Goal: Task Accomplishment & Management: Use online tool/utility

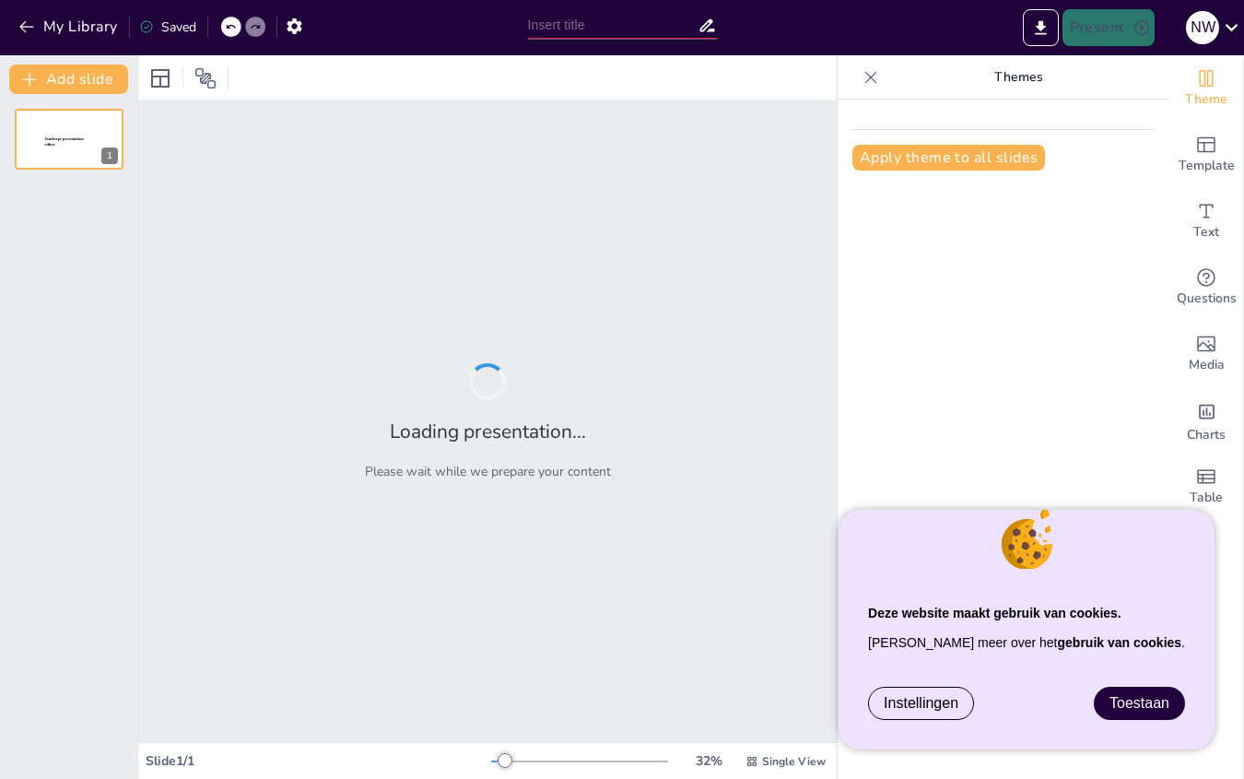
type input "Imported eaa concept ai test.pptx"
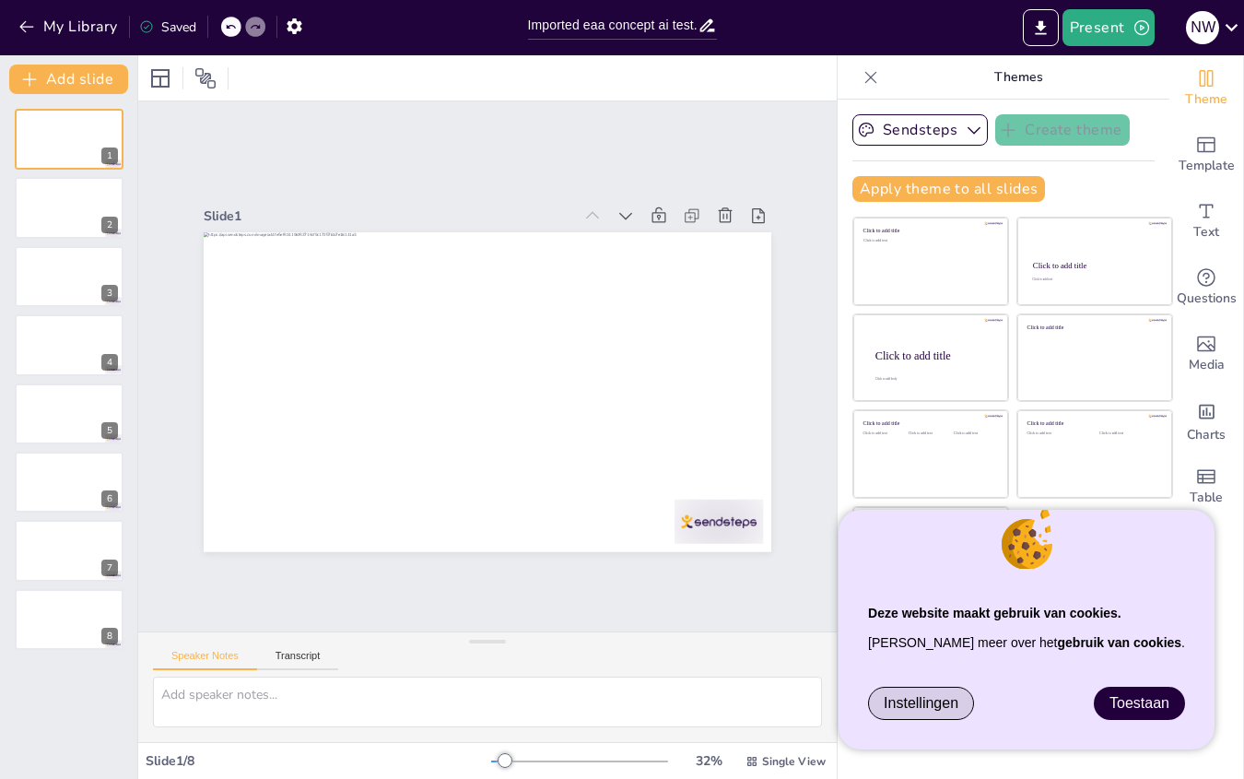
click at [959, 708] on span "Instellingen" at bounding box center [921, 703] width 75 height 17
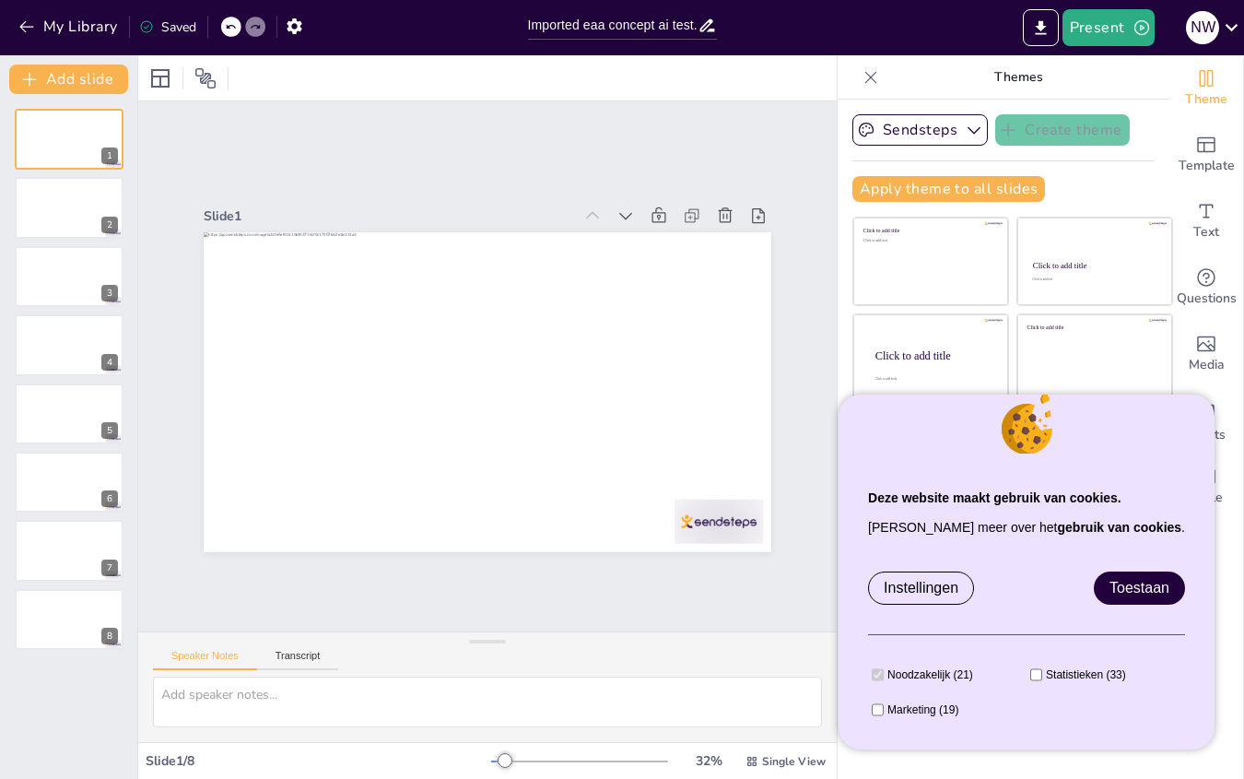
click at [1147, 589] on span "Toestaan" at bounding box center [1140, 588] width 60 height 16
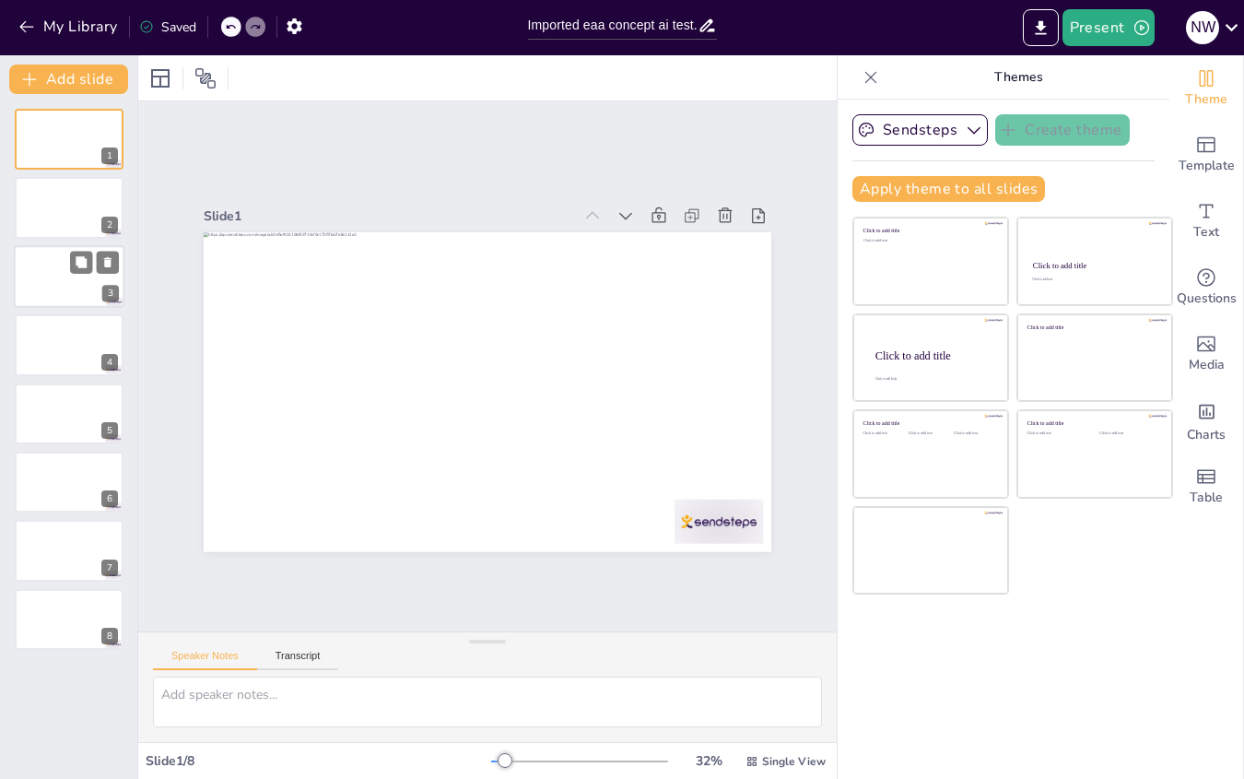
drag, startPoint x: 76, startPoint y: 181, endPoint x: 53, endPoint y: 308, distance: 129.3
click at [74, 186] on div at bounding box center [69, 207] width 109 height 61
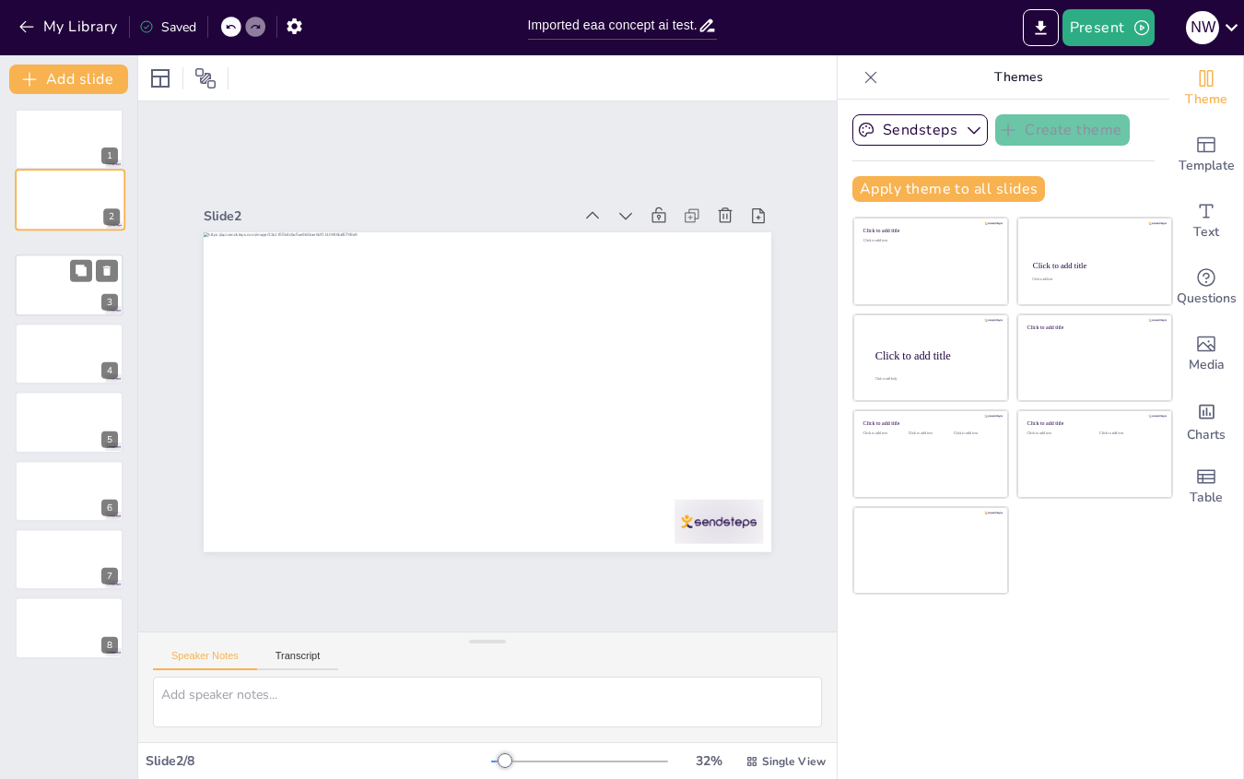
click at [51, 295] on div at bounding box center [69, 284] width 109 height 61
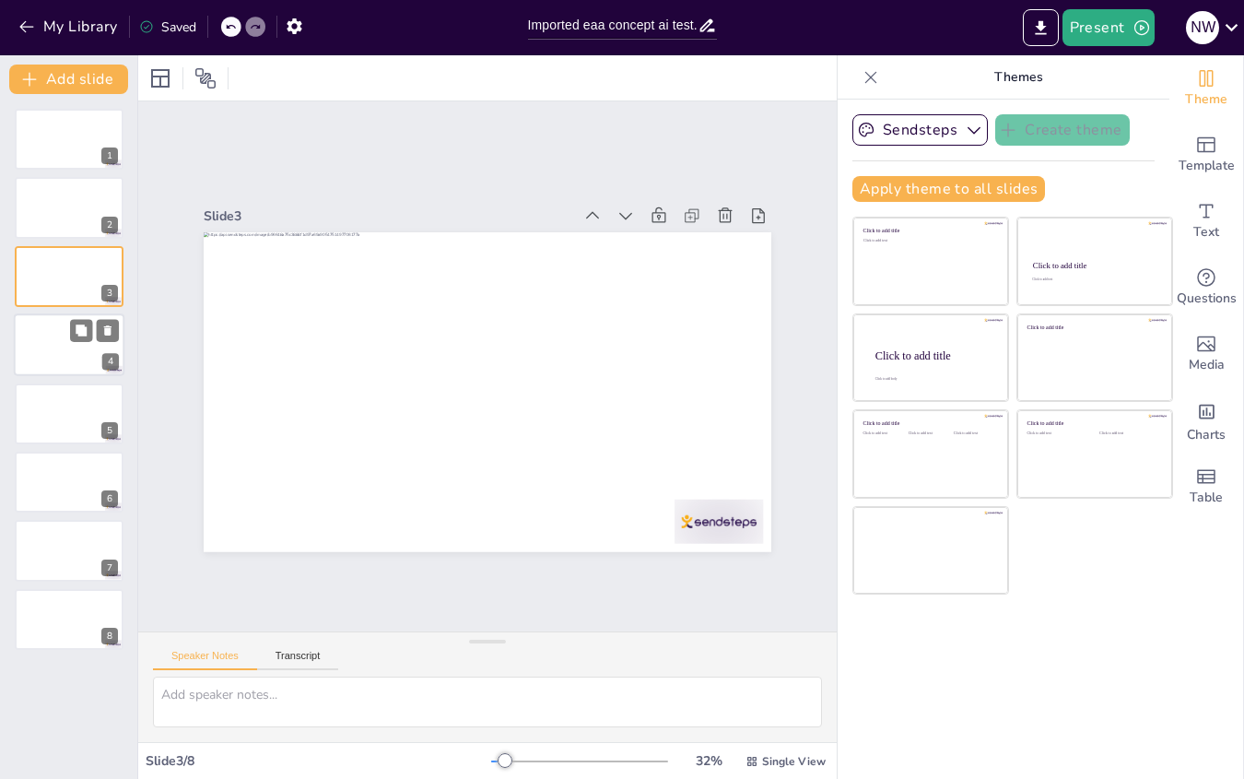
click at [53, 342] on div at bounding box center [69, 344] width 111 height 63
click at [49, 375] on div "4" at bounding box center [69, 344] width 109 height 61
click at [53, 434] on div at bounding box center [69, 413] width 111 height 63
click at [65, 488] on div at bounding box center [69, 482] width 111 height 63
click at [76, 536] on icon at bounding box center [81, 536] width 13 height 13
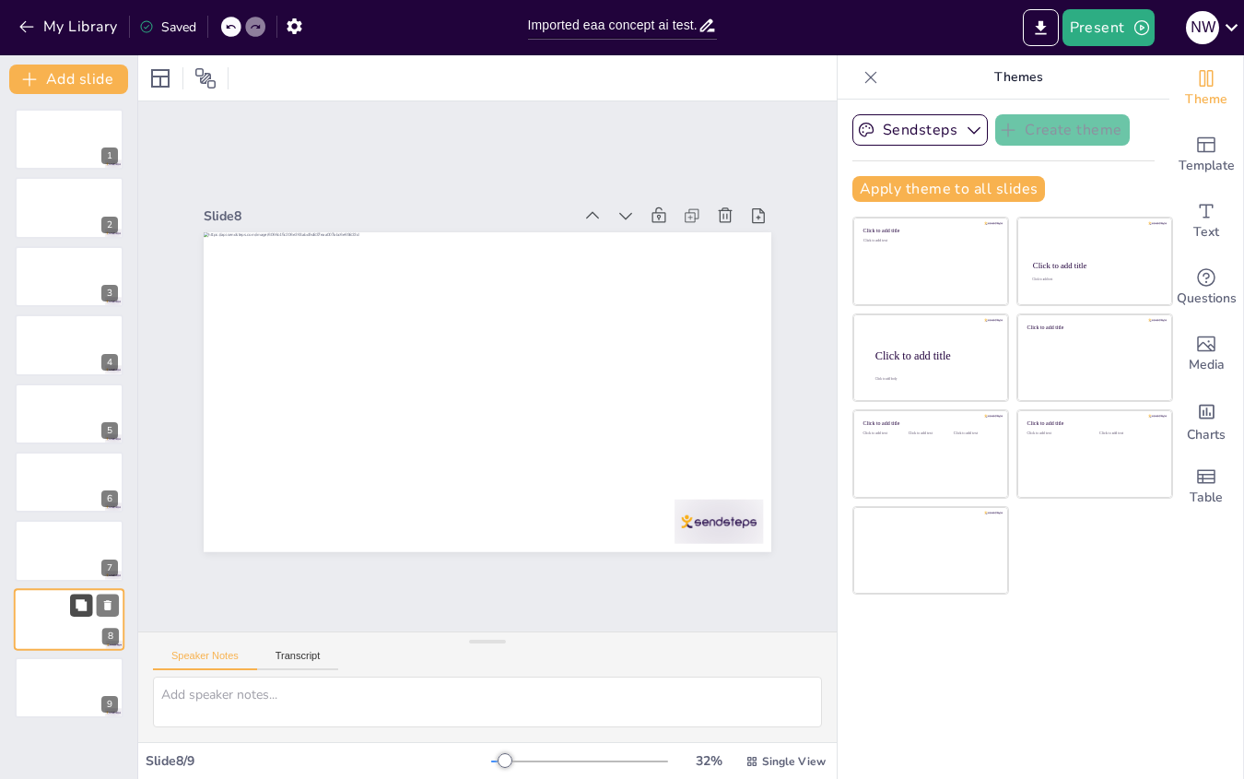
click at [77, 602] on icon at bounding box center [81, 604] width 11 height 11
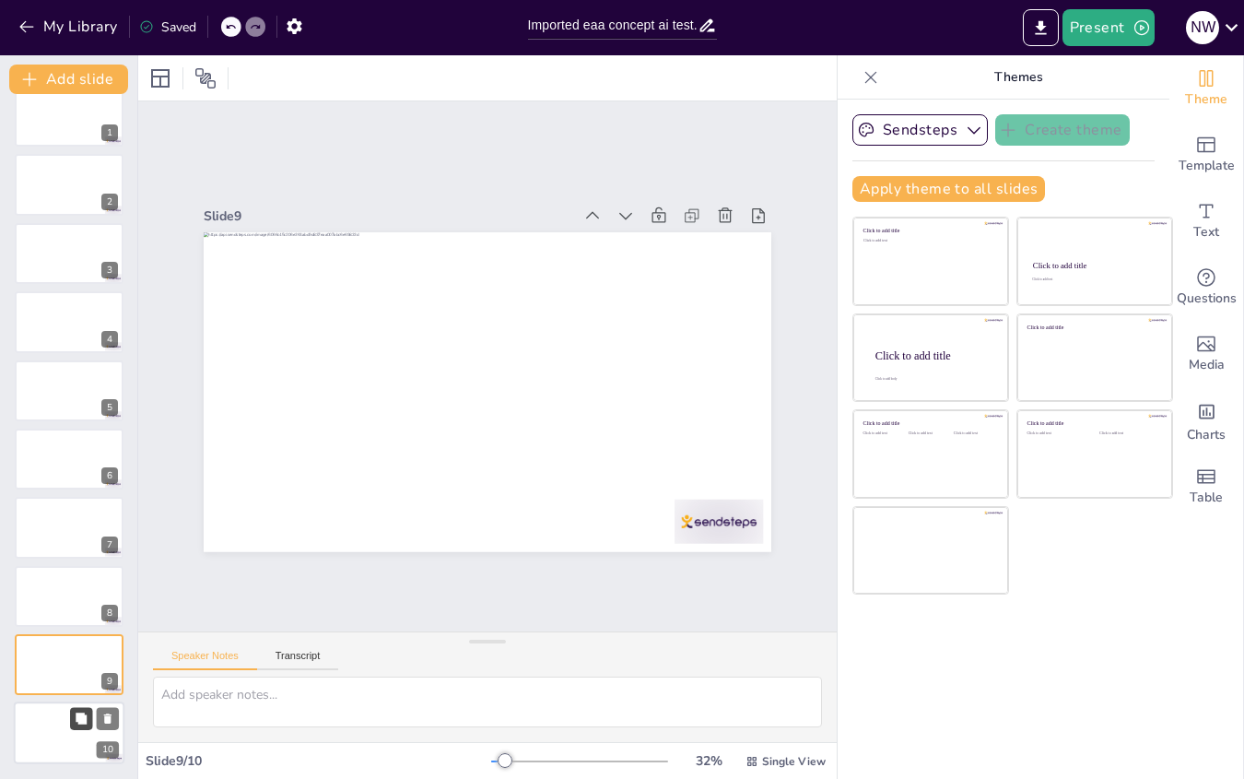
click at [88, 709] on button at bounding box center [81, 719] width 22 height 22
click at [101, 658] on button at bounding box center [108, 651] width 22 height 22
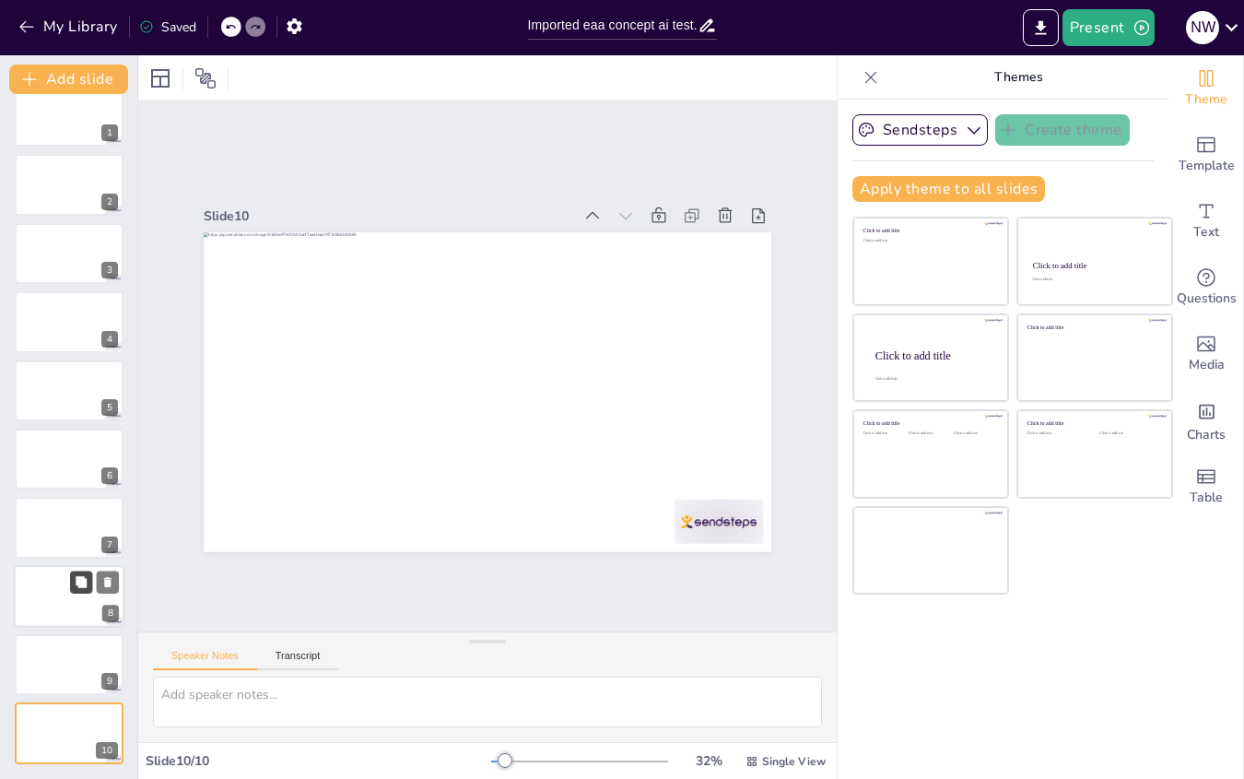
click at [78, 590] on button at bounding box center [81, 582] width 22 height 22
click at [81, 312] on icon at bounding box center [81, 307] width 11 height 11
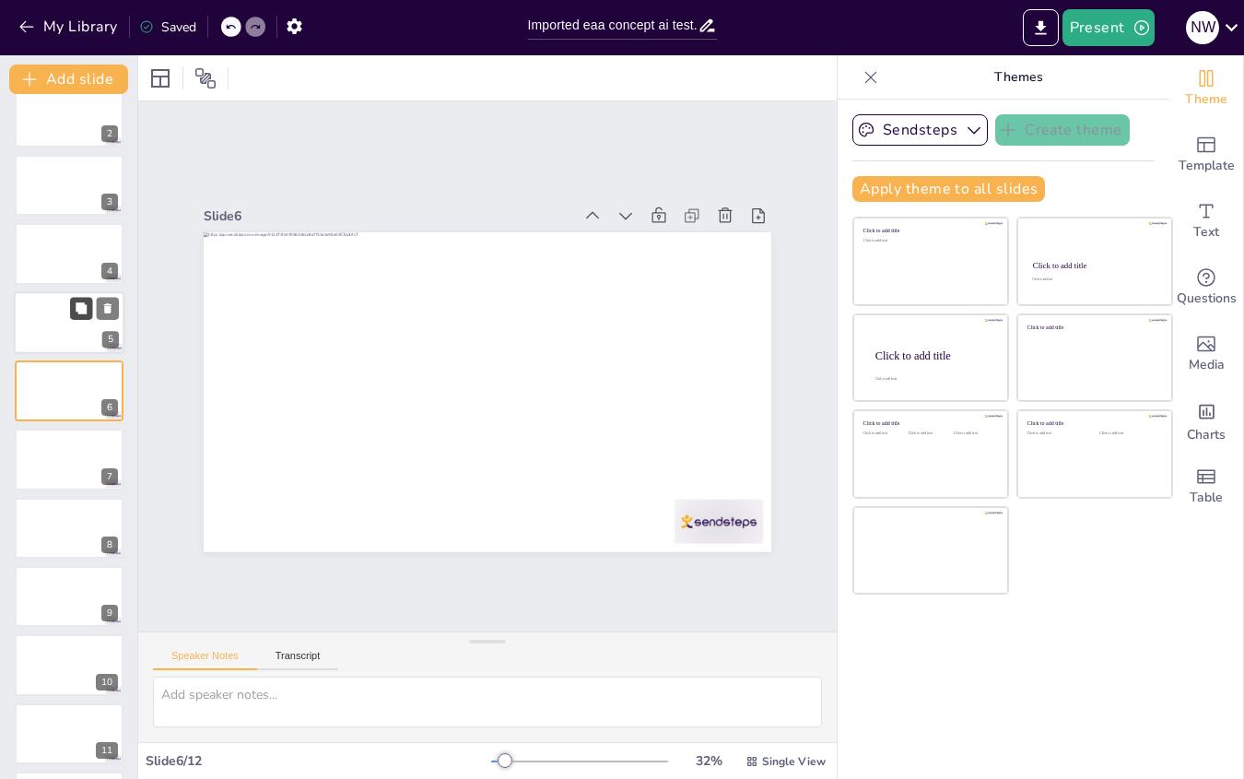
scroll to position [46, 0]
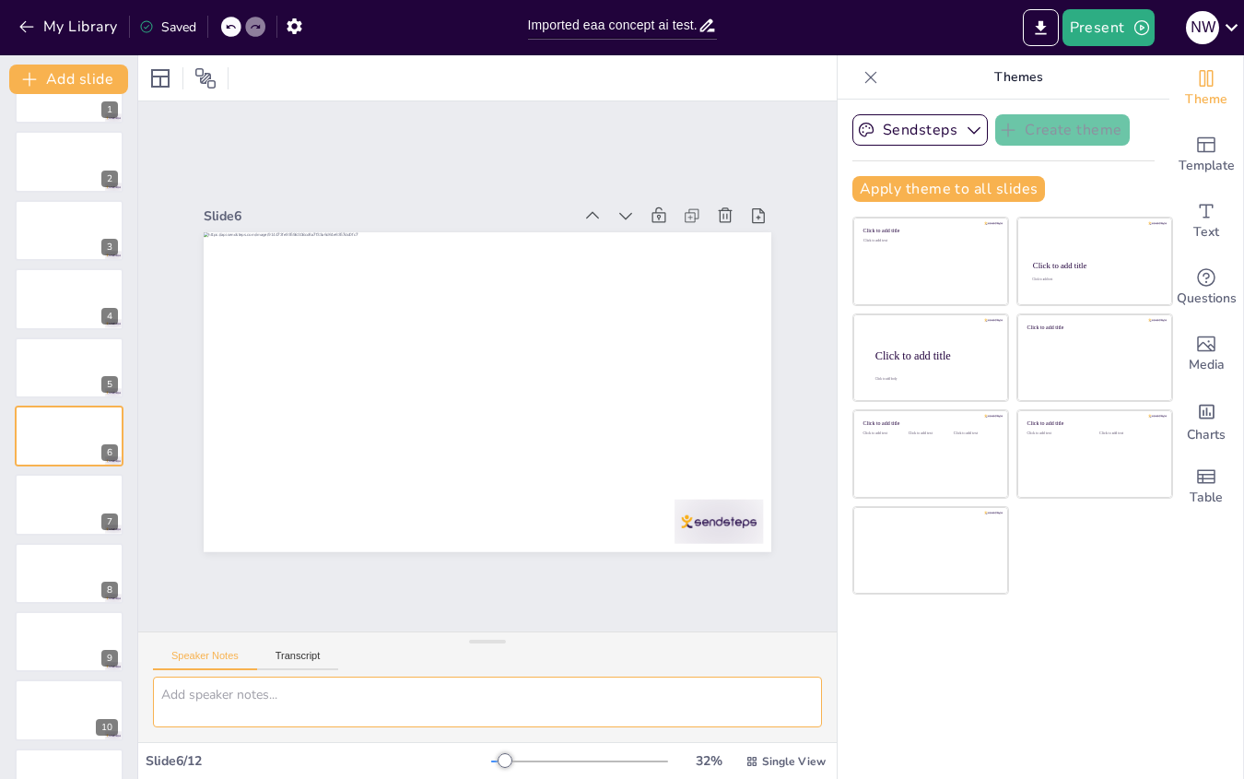
drag, startPoint x: 203, startPoint y: 688, endPoint x: 201, endPoint y: 667, distance: 21.3
click at [203, 688] on textarea at bounding box center [487, 702] width 669 height 51
click at [199, 654] on button "Speaker Notes" at bounding box center [205, 660] width 104 height 20
click at [302, 662] on button "Transcript" at bounding box center [298, 660] width 82 height 20
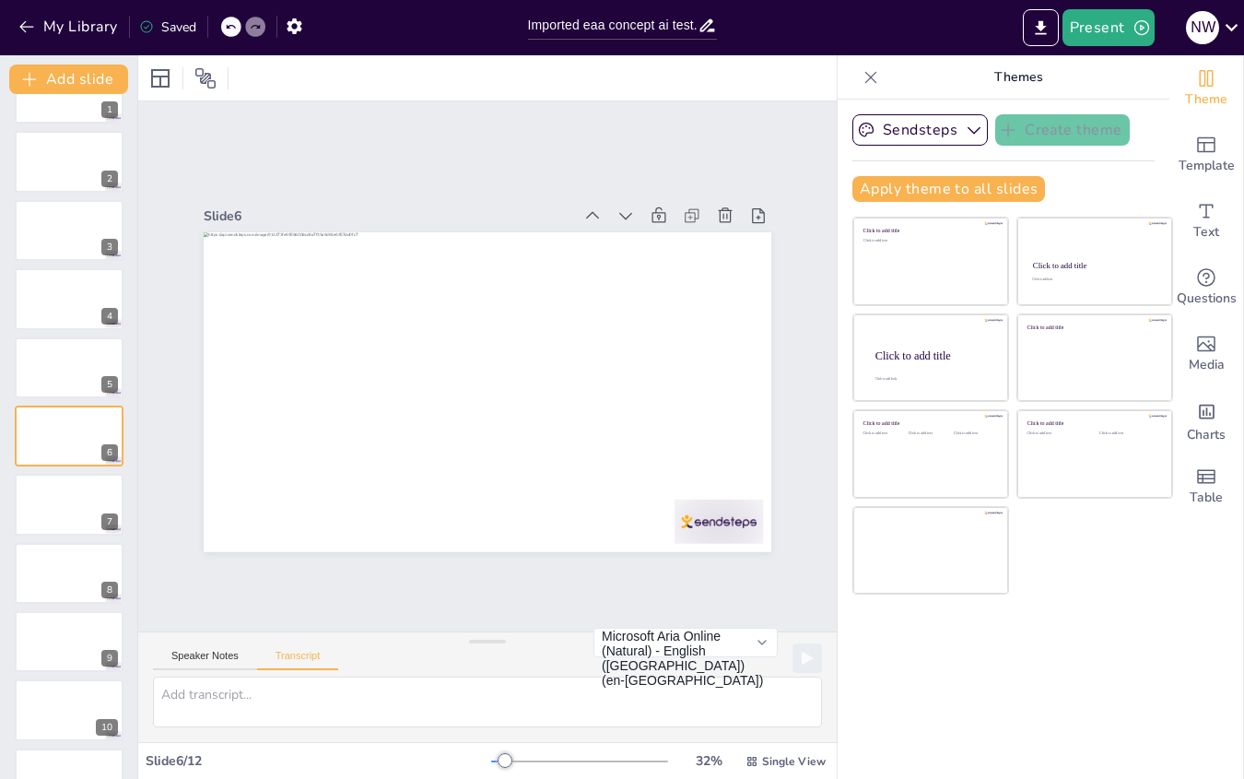
click at [202, 649] on div "Speaker Notes Transcript" at bounding box center [245, 658] width 185 height 24
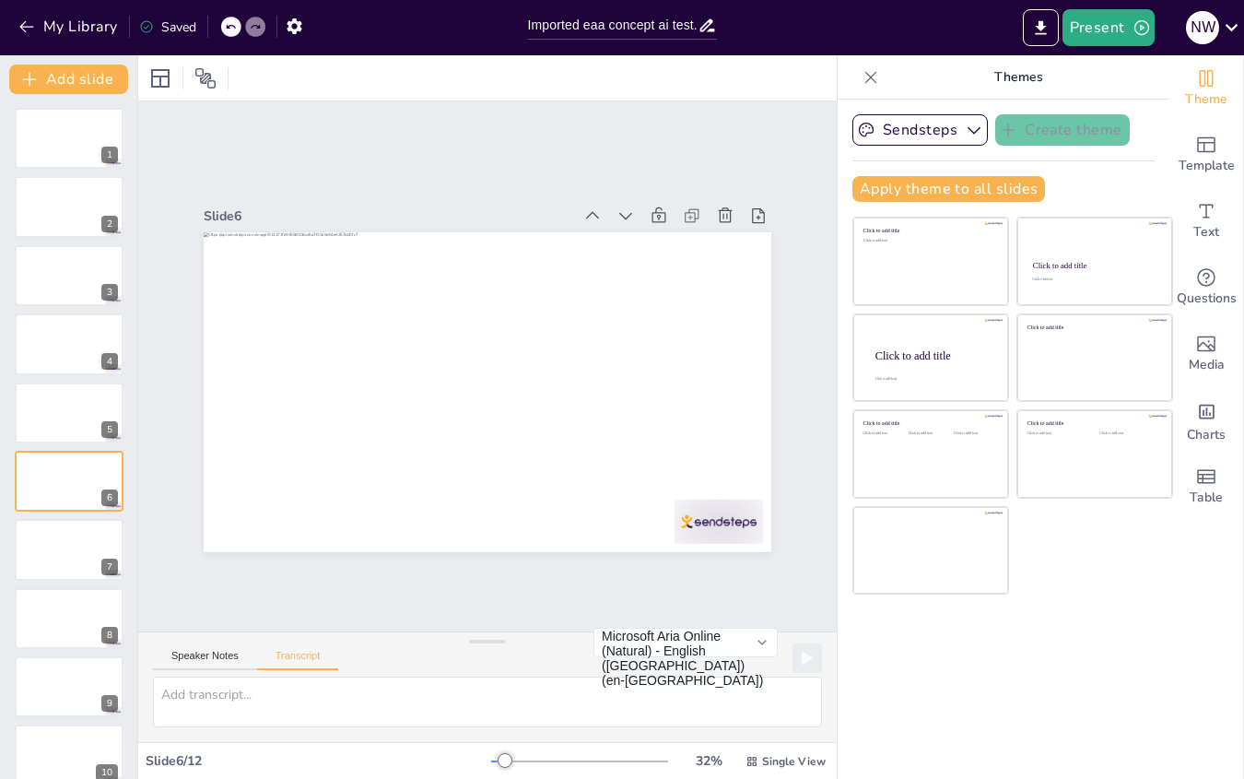
scroll to position [0, 0]
click at [1087, 191] on div "Apply theme to all slides" at bounding box center [1004, 189] width 302 height 26
click at [965, 126] on icon "button" at bounding box center [974, 130] width 18 height 18
click at [1106, 182] on div "Apply theme to all slides" at bounding box center [1004, 189] width 302 height 26
click at [75, 136] on div at bounding box center [69, 139] width 111 height 63
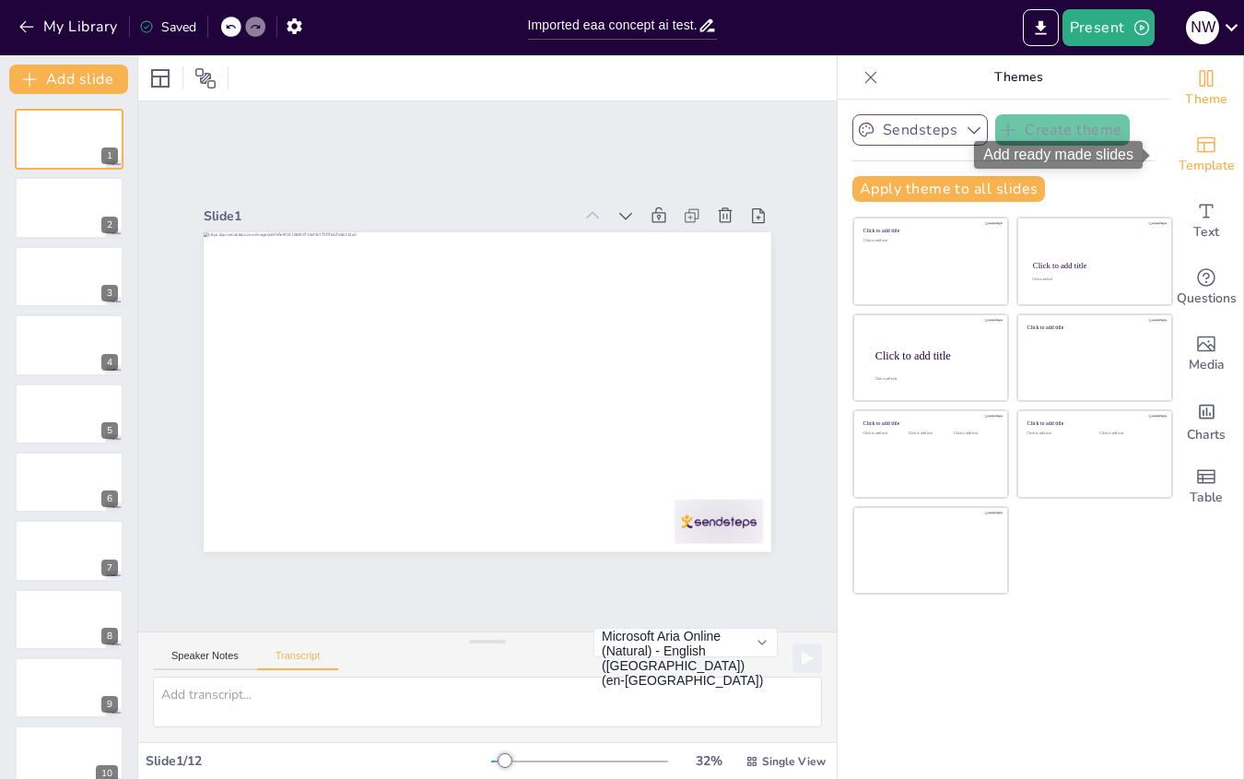
click at [1195, 145] on icon "Add ready made slides" at bounding box center [1206, 145] width 22 height 22
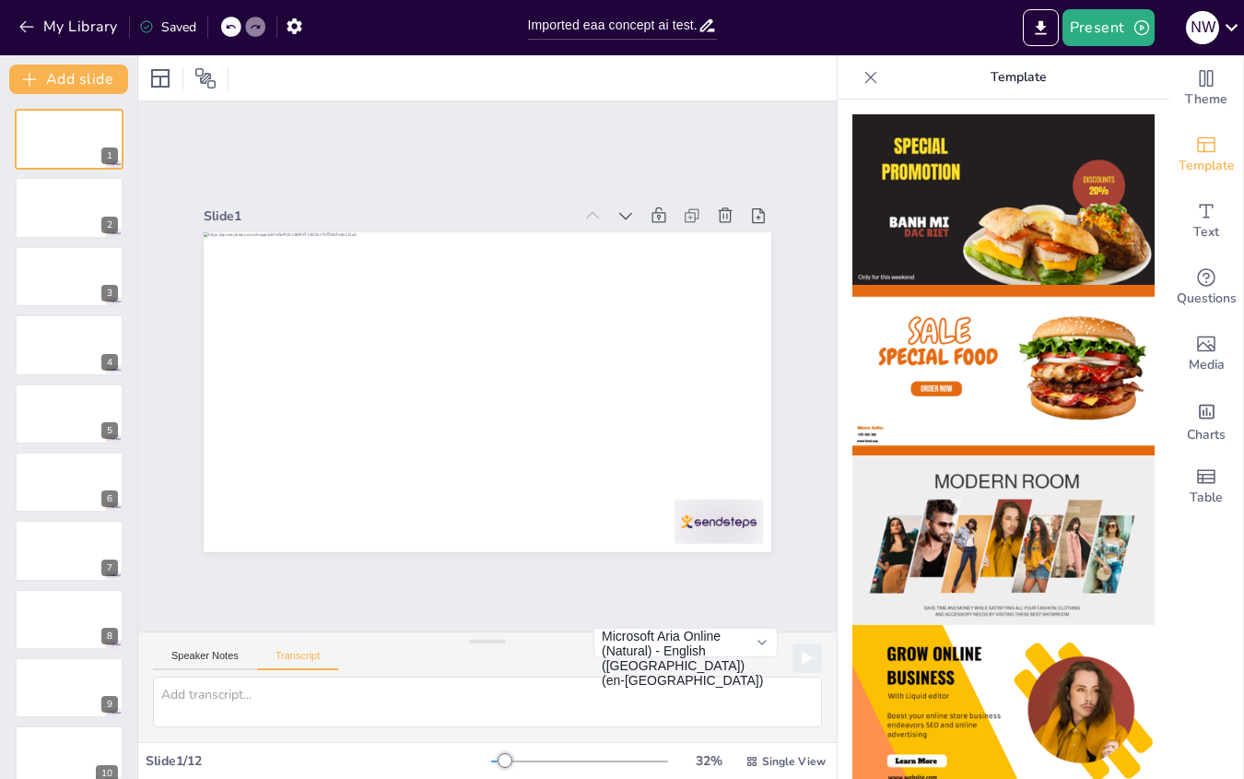
click at [803, 90] on div at bounding box center [487, 77] width 699 height 45
click at [1031, 29] on button "Export to PowerPoint" at bounding box center [1041, 27] width 36 height 37
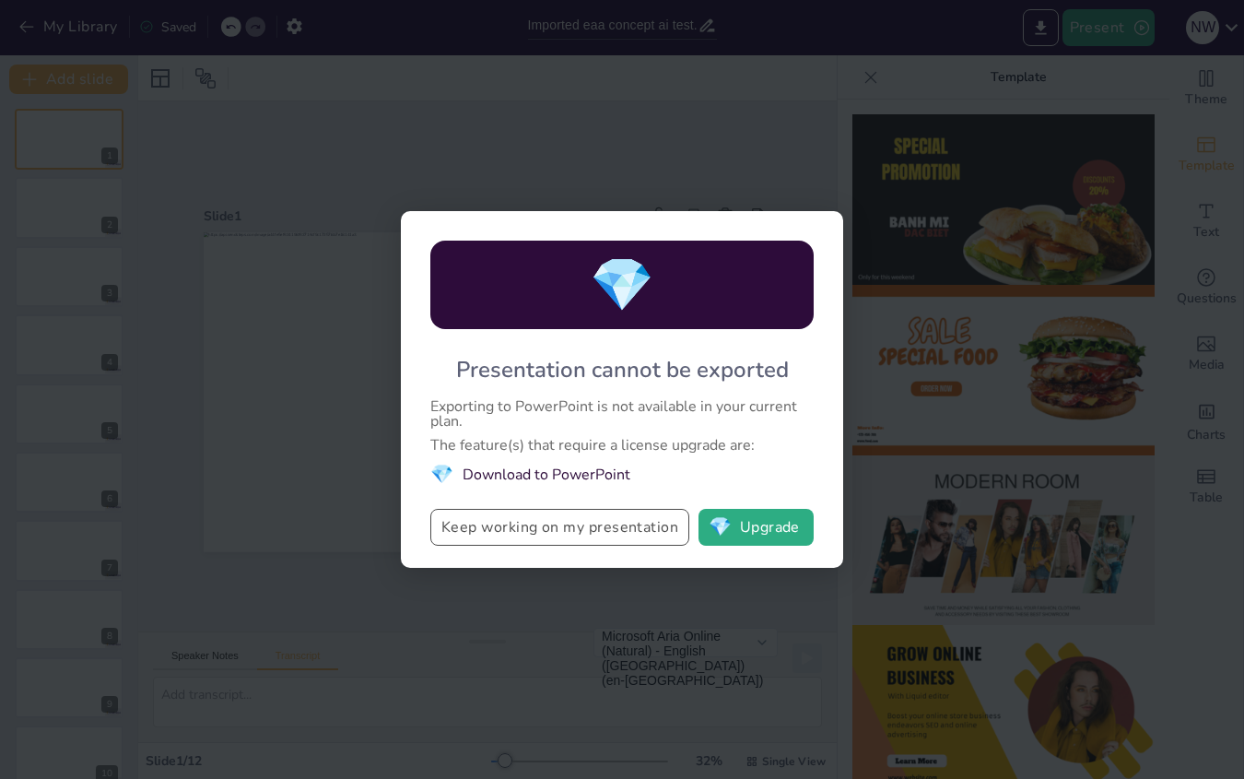
click at [592, 530] on button "Keep working on my presentation" at bounding box center [559, 527] width 259 height 37
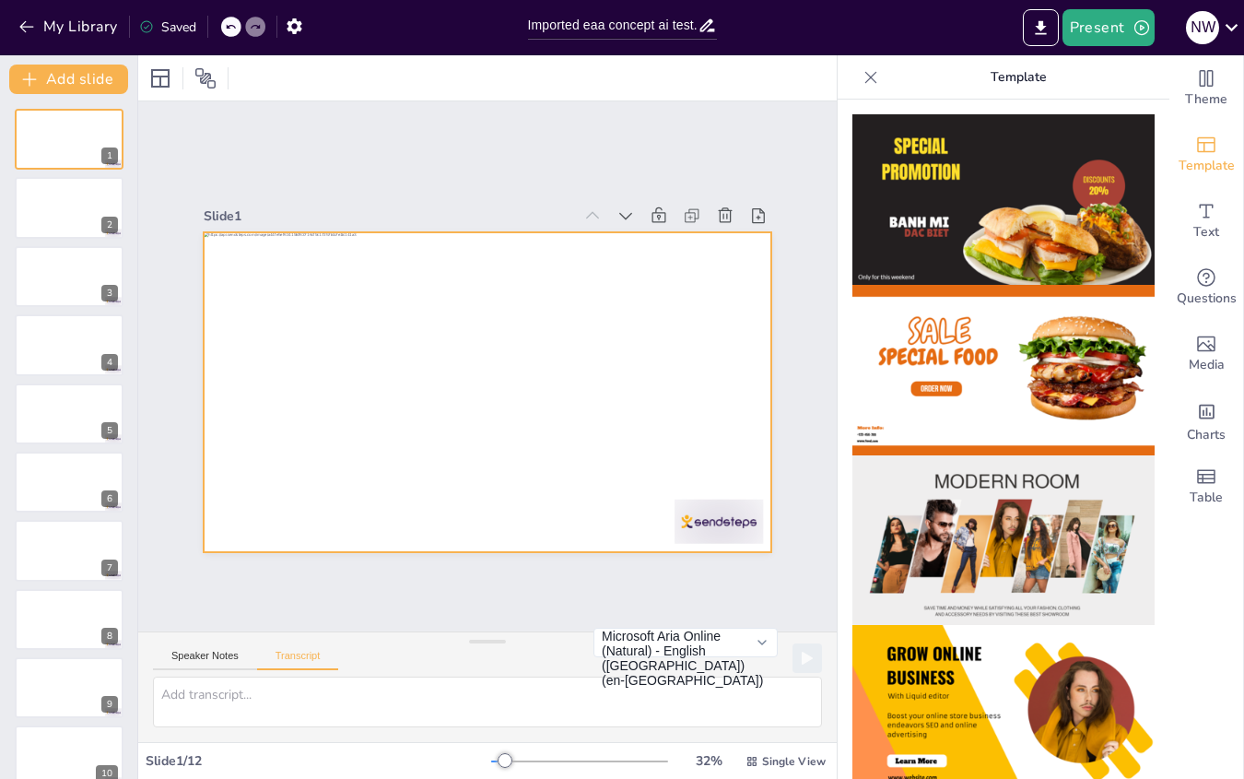
click at [581, 438] on div at bounding box center [479, 390] width 639 height 479
click at [865, 79] on icon at bounding box center [871, 77] width 12 height 12
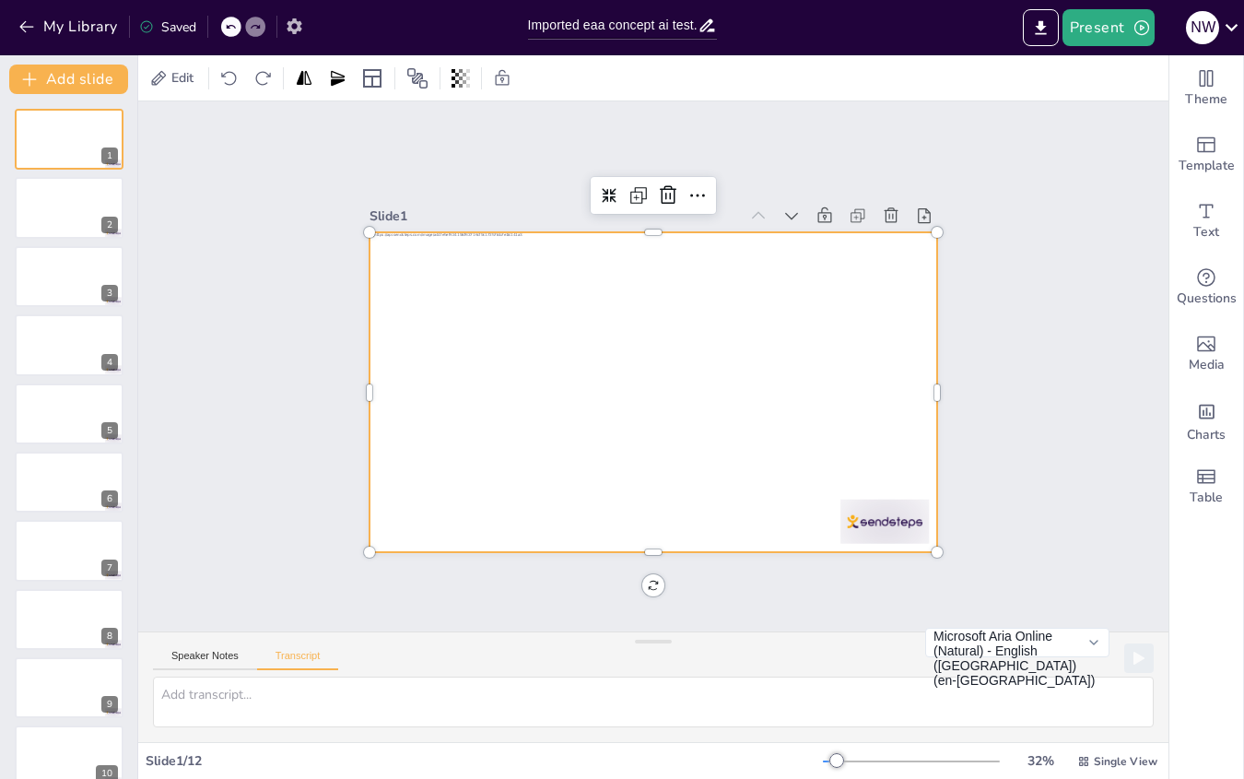
click at [290, 28] on icon "button" at bounding box center [294, 26] width 15 height 16
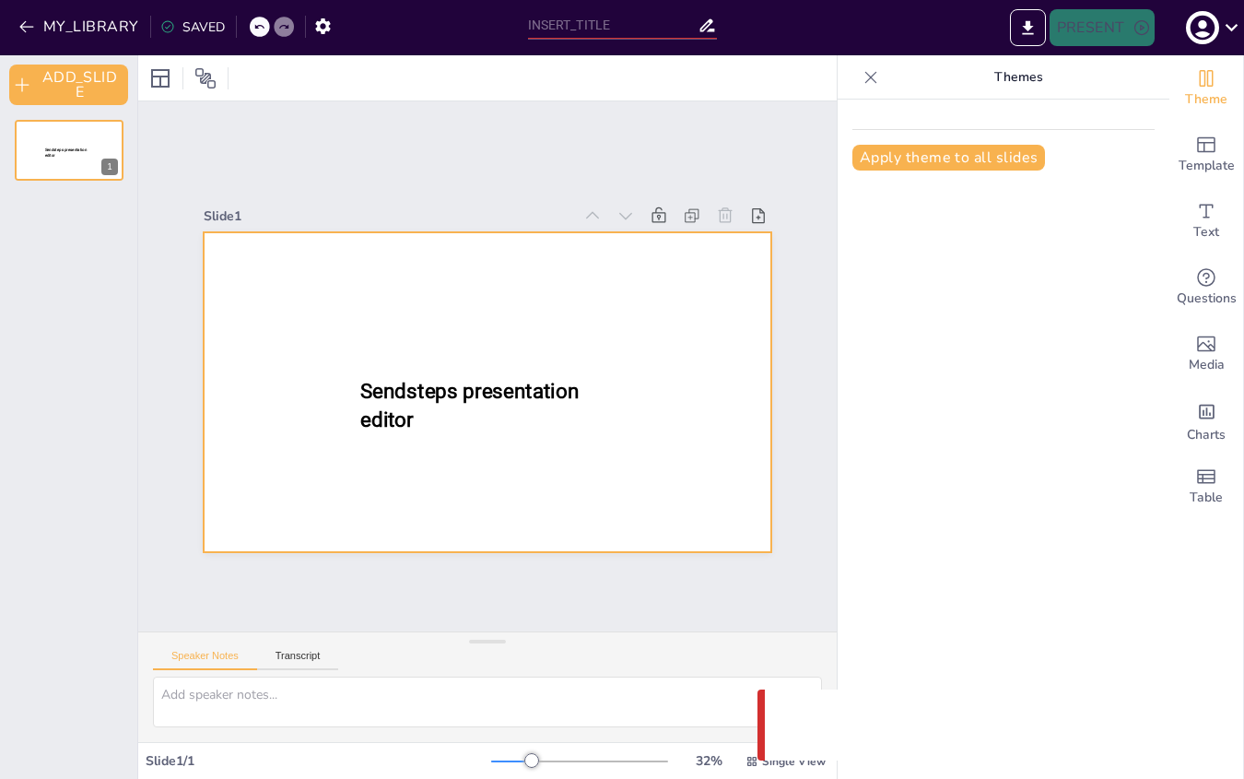
type input "Imported eaa concept ai test.pptx"
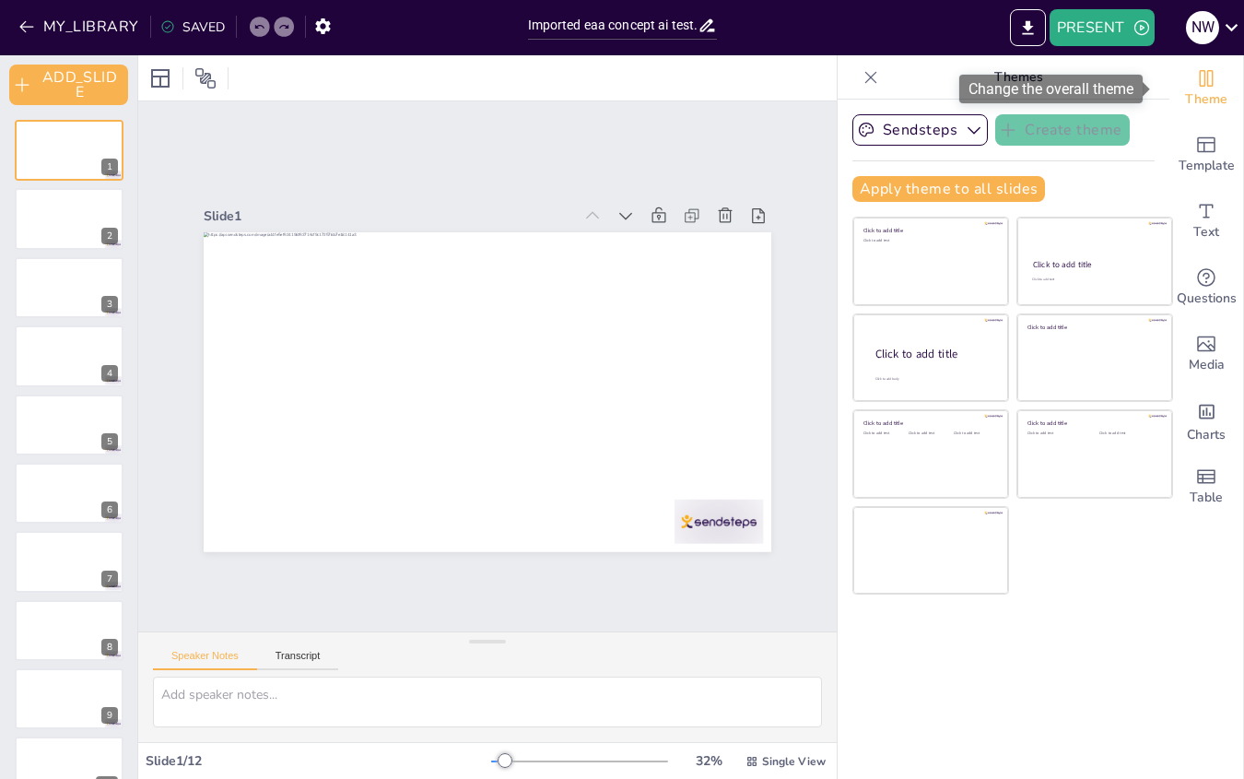
click at [1200, 82] on icon "Change the overall theme" at bounding box center [1207, 78] width 14 height 17
click at [1001, 84] on p "Themes" at bounding box center [1018, 77] width 265 height 44
click at [1015, 77] on p "Themes" at bounding box center [1018, 77] width 265 height 44
click at [965, 133] on icon "button" at bounding box center [974, 130] width 18 height 18
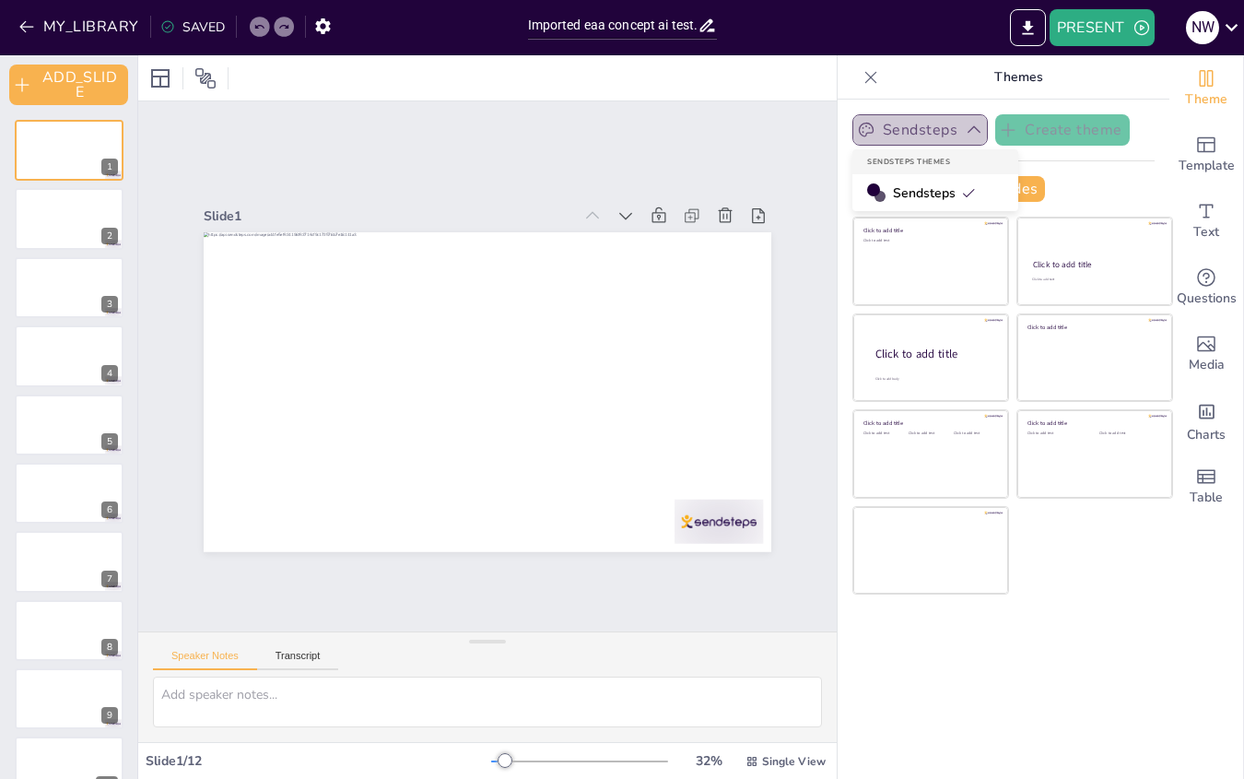
click at [965, 132] on icon "button" at bounding box center [974, 130] width 18 height 18
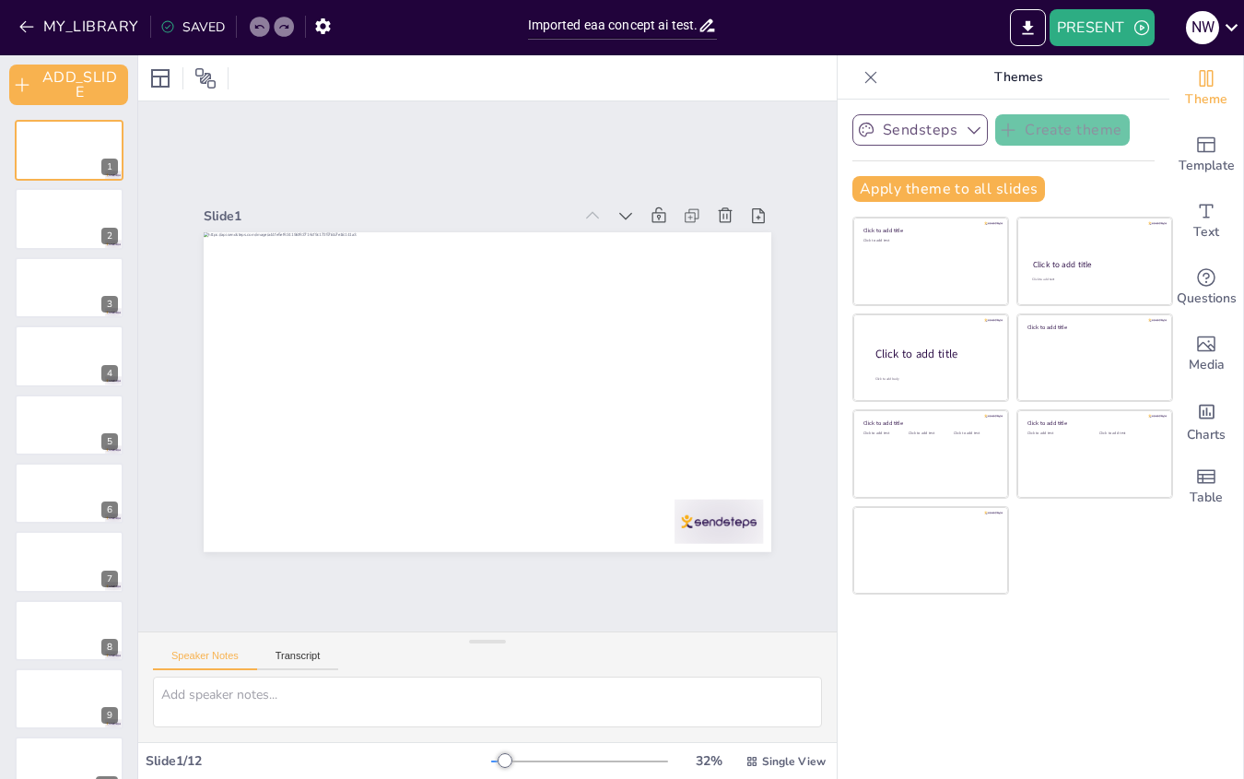
drag, startPoint x: 1122, startPoint y: 610, endPoint x: 1144, endPoint y: 581, distance: 36.9
click at [1122, 609] on div "Sendsteps Create theme Apply theme to all slides Click to add title Click to ad…" at bounding box center [1004, 439] width 332 height 679
click at [1197, 76] on icon "Change the overall theme" at bounding box center [1206, 78] width 22 height 22
click at [1189, 91] on span "Theme" at bounding box center [1206, 99] width 42 height 20
click at [1085, 30] on button "PRESENT" at bounding box center [1102, 27] width 105 height 37
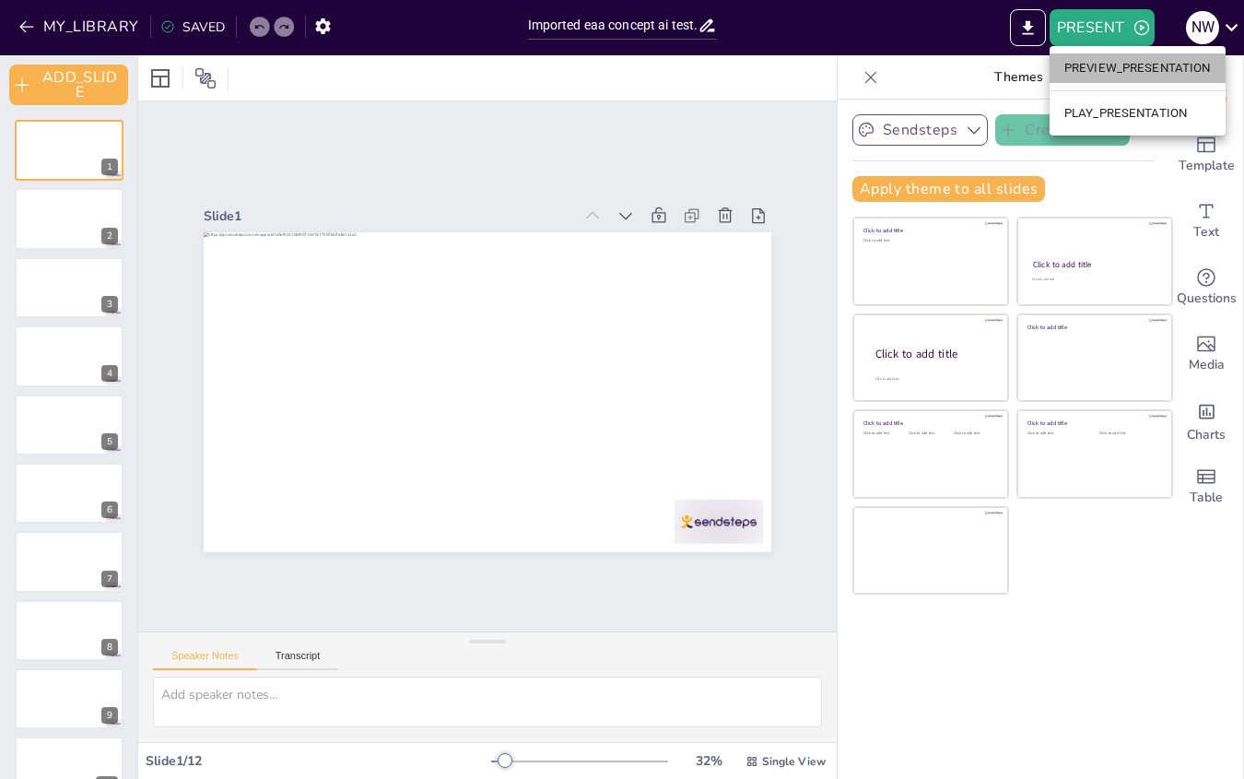
click at [1094, 66] on li "PREVIEW_PRESENTATION" at bounding box center [1138, 67] width 176 height 29
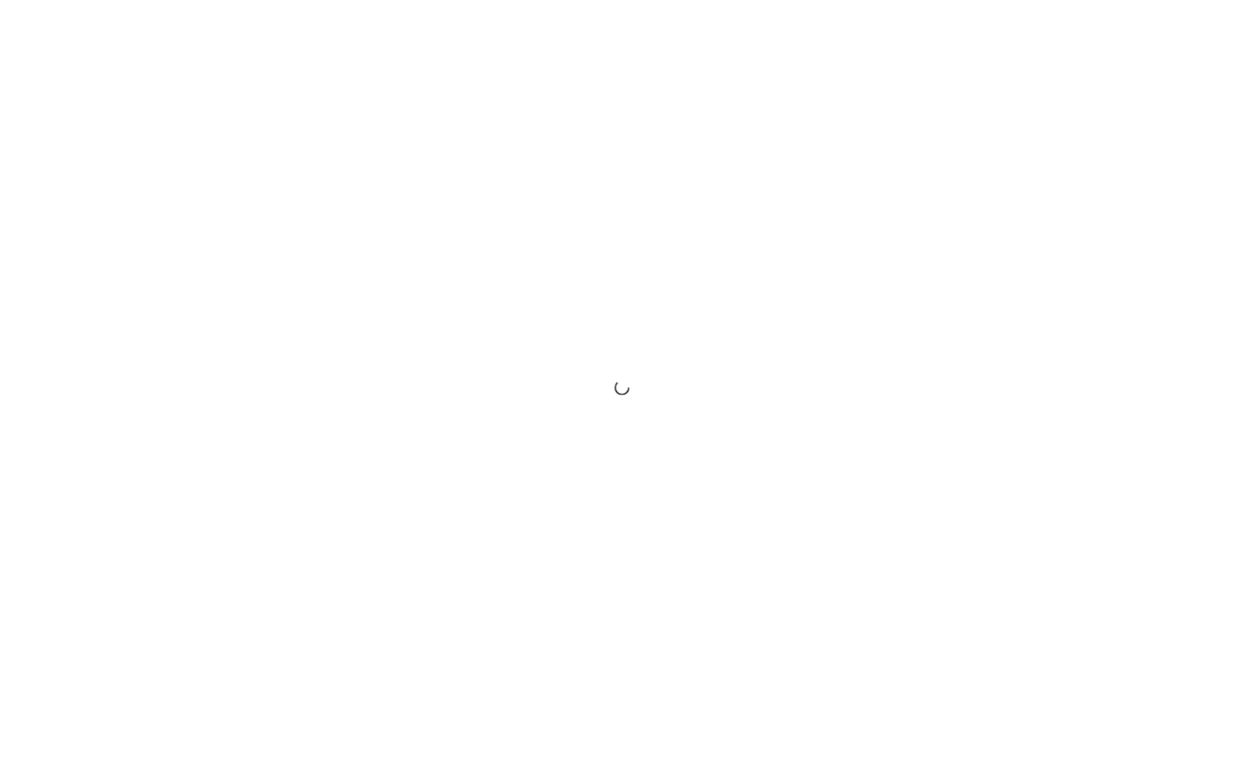
drag, startPoint x: 368, startPoint y: 21, endPoint x: 533, endPoint y: 6, distance: 165.6
click at [371, 20] on div at bounding box center [622, 389] width 1244 height 779
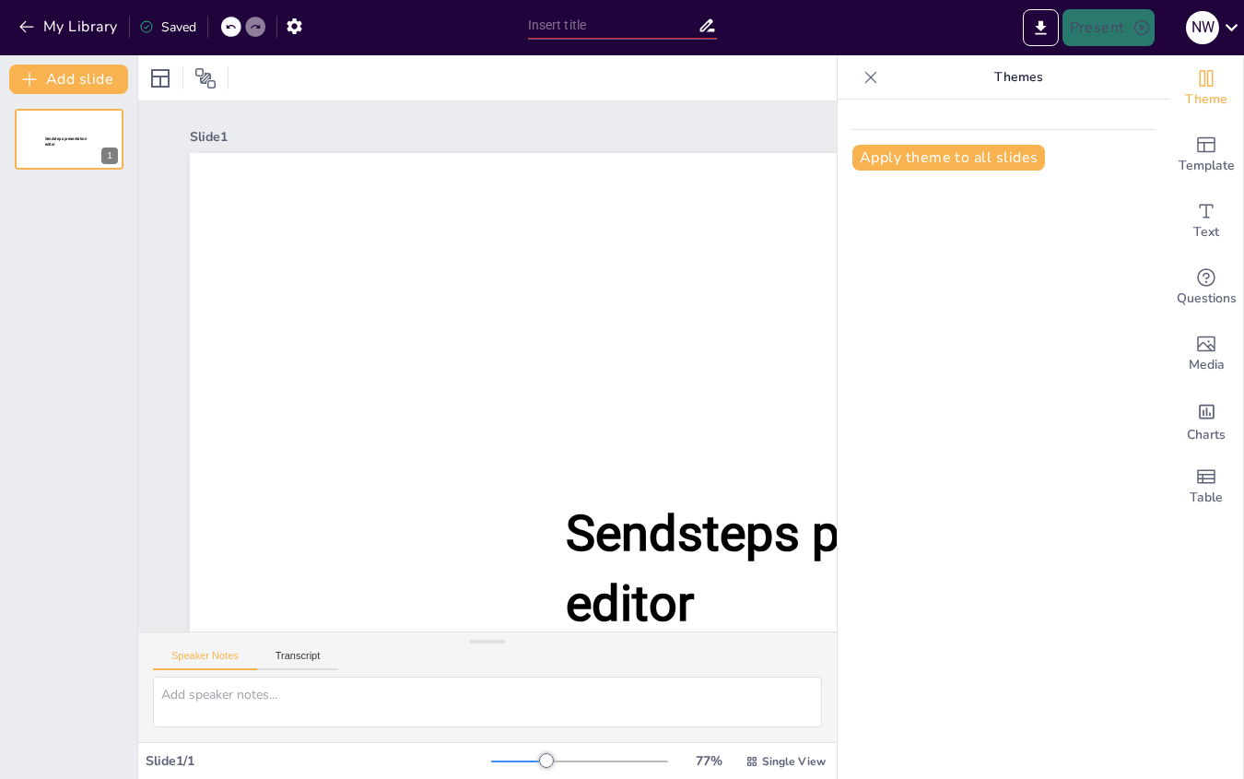
type input "Imported eaa concept ai test.pptx"
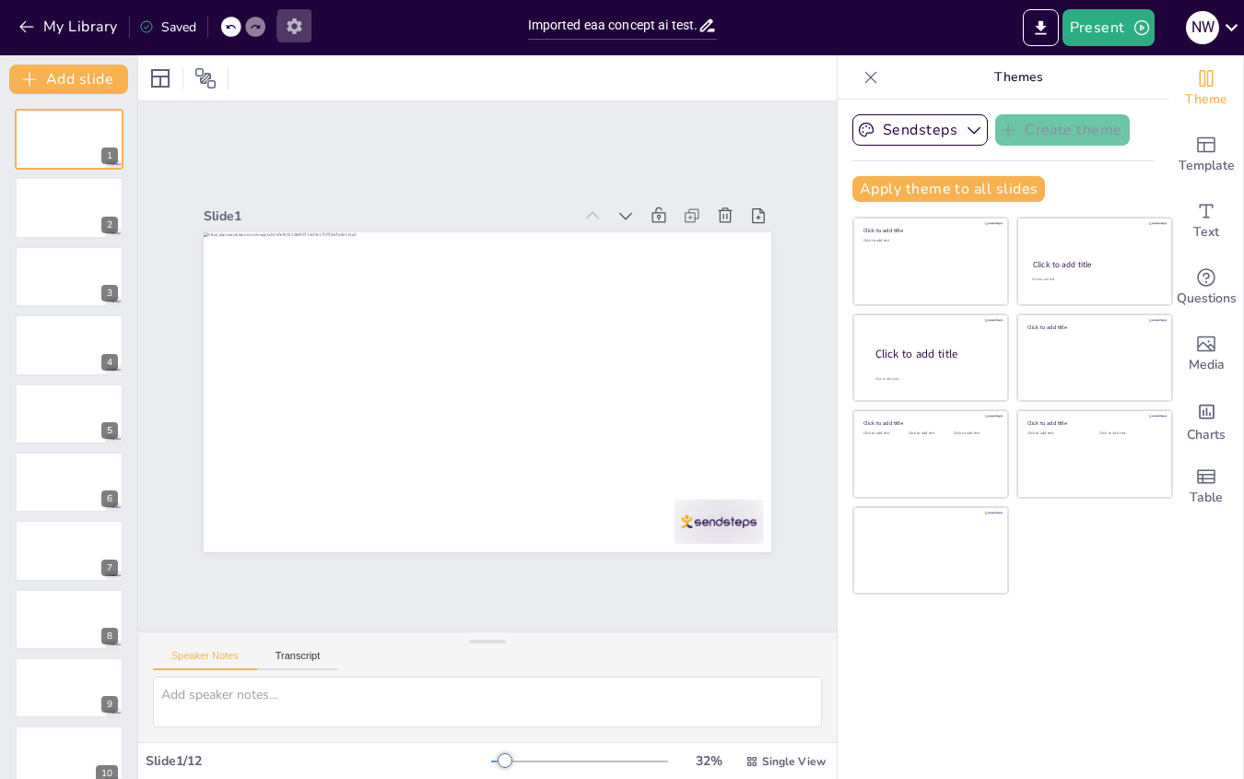
click at [293, 29] on button "button" at bounding box center [294, 25] width 34 height 33
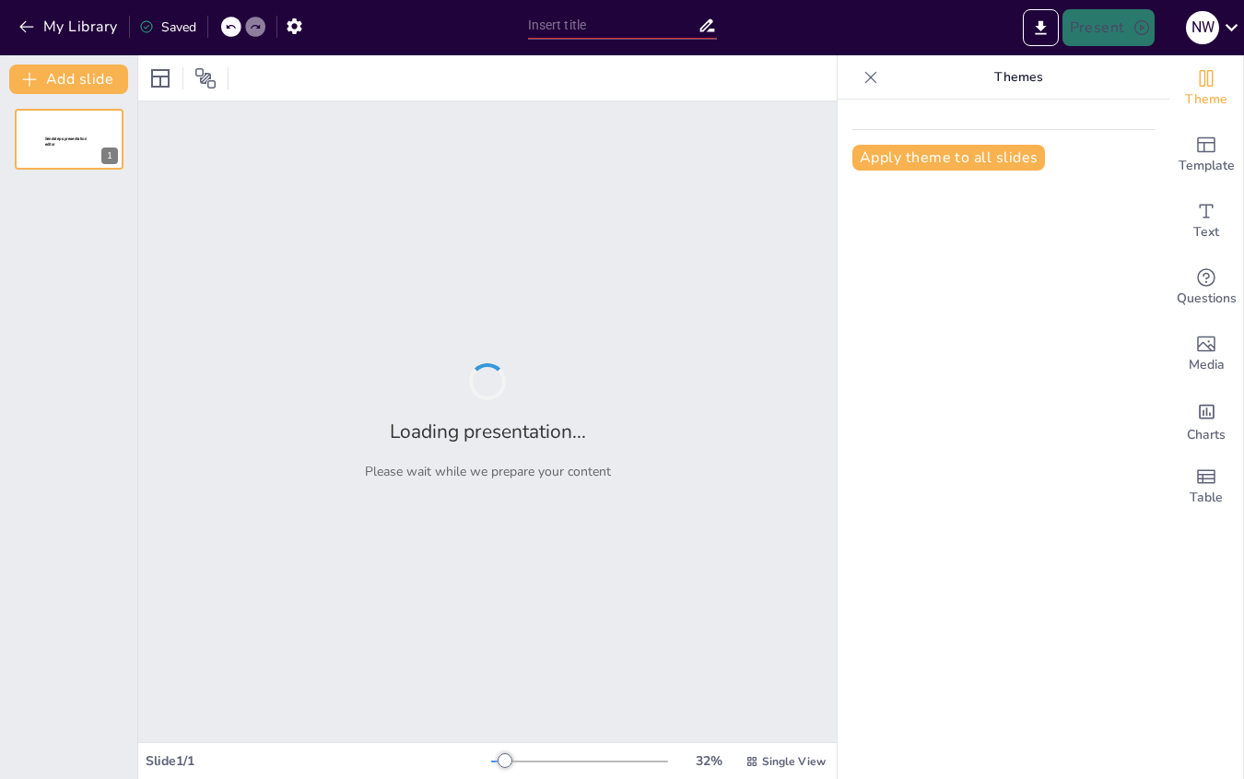
type input "Imported eaa concept ai test.pptx"
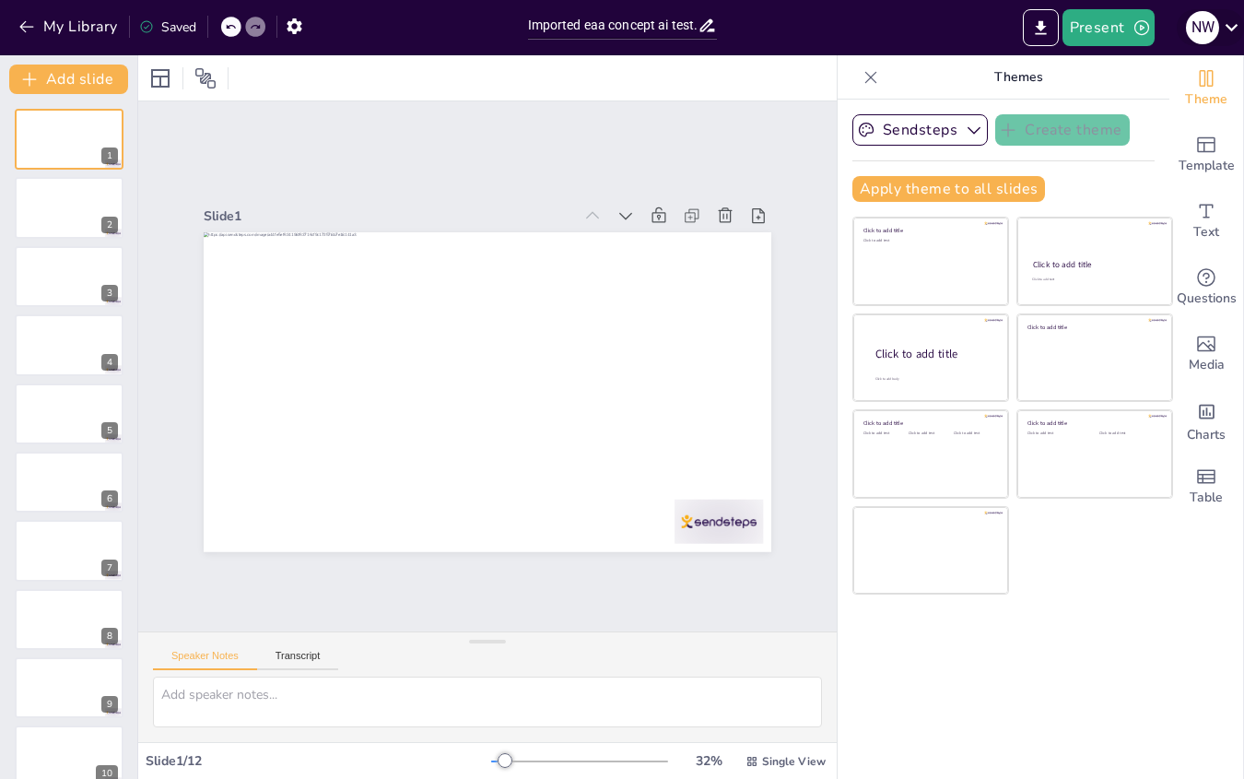
click at [1228, 25] on icon at bounding box center [1232, 27] width 13 height 7
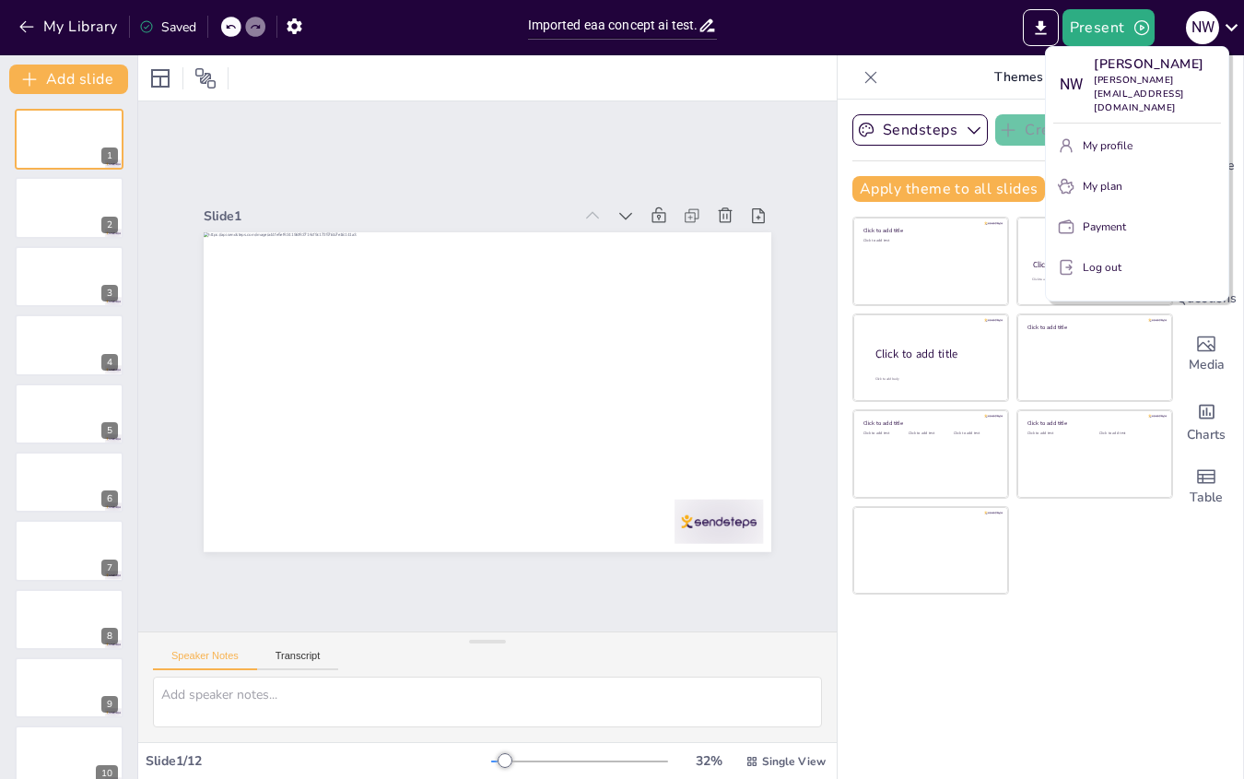
click at [1156, 628] on div at bounding box center [622, 389] width 1244 height 779
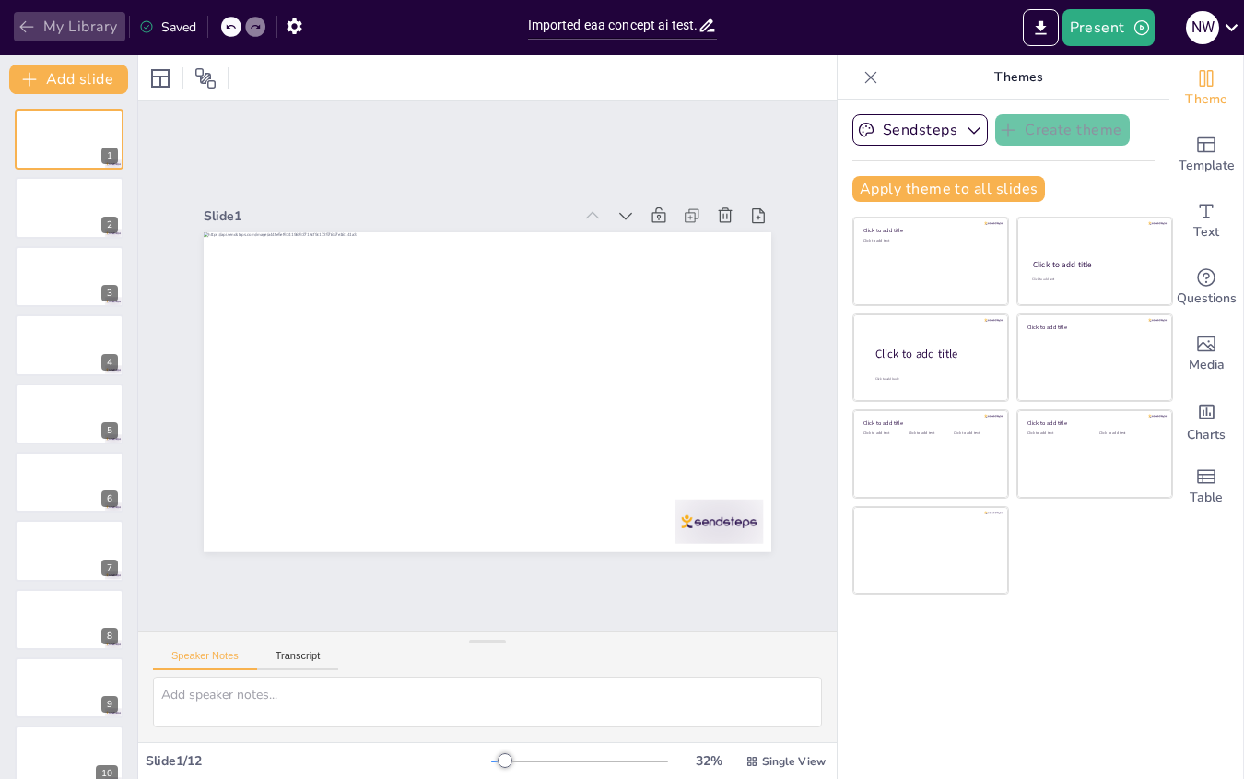
click at [62, 24] on button "My Library" at bounding box center [70, 26] width 112 height 29
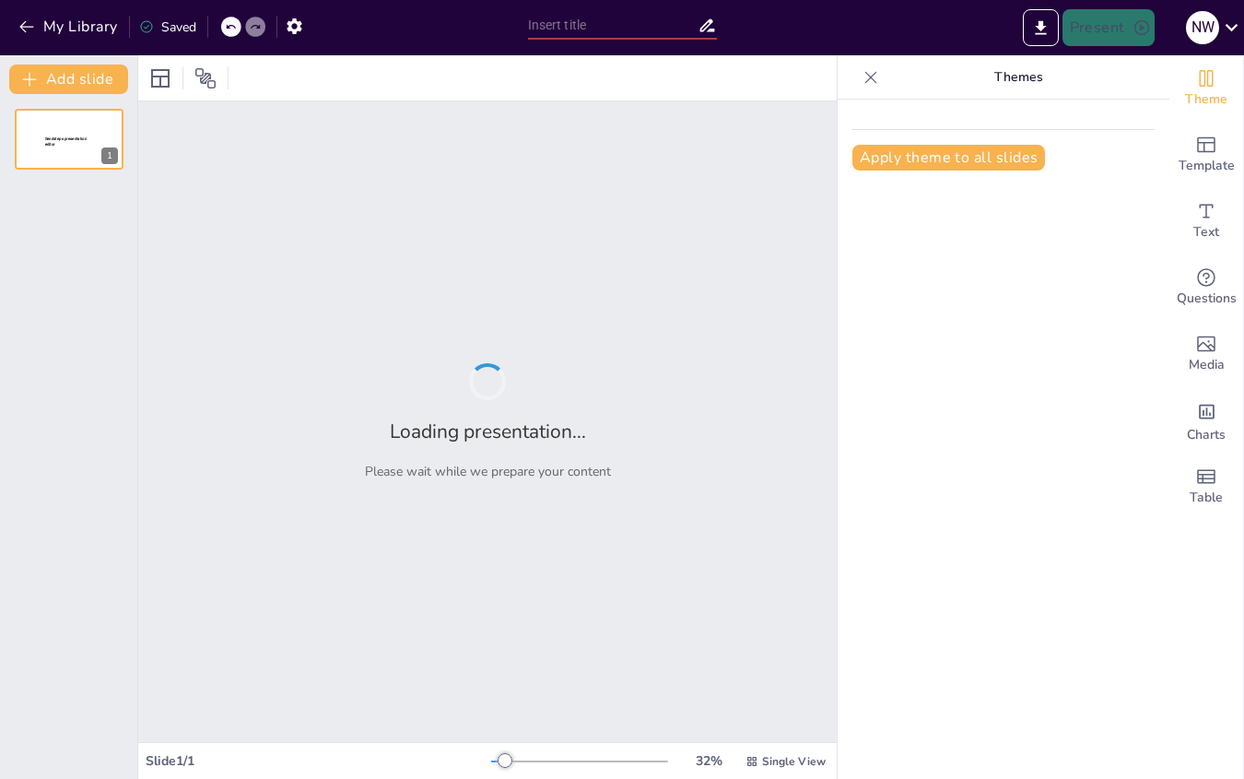
type input "Faro Goals: Enhancing Community Engagement in Heritage Management"
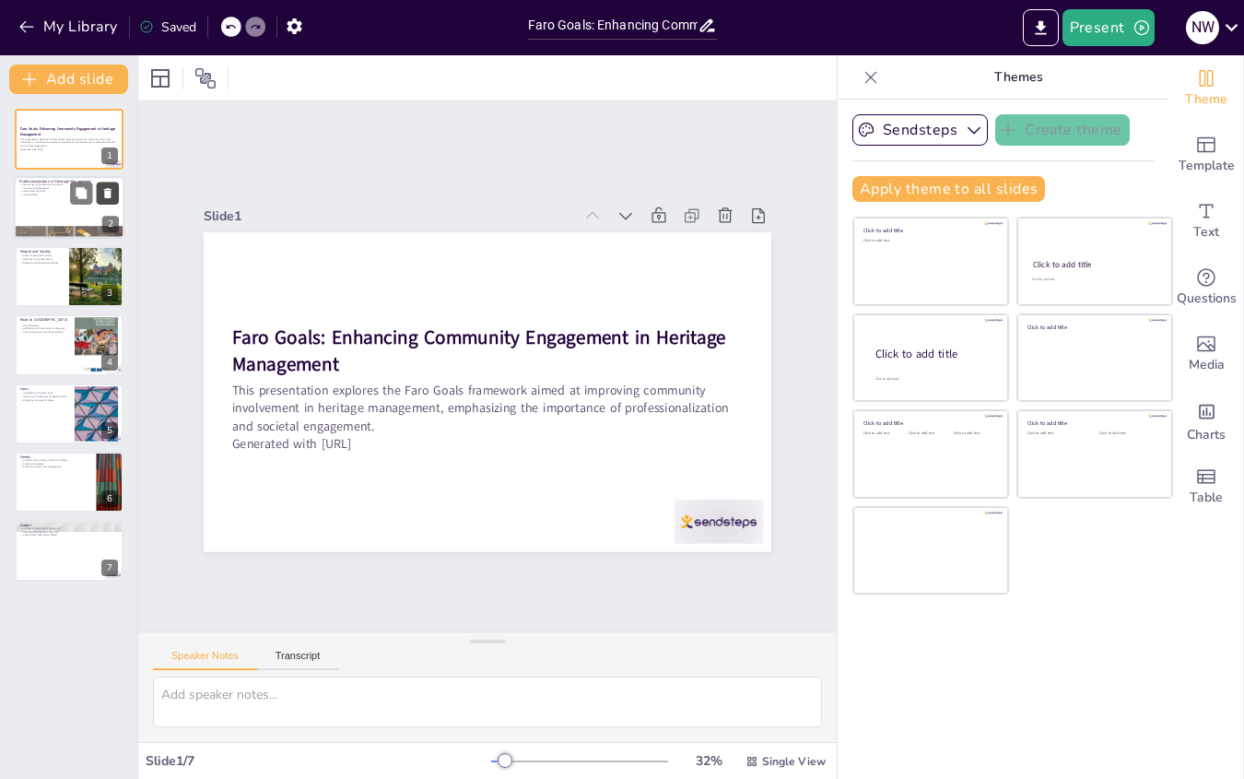
click at [97, 198] on button at bounding box center [108, 193] width 22 height 22
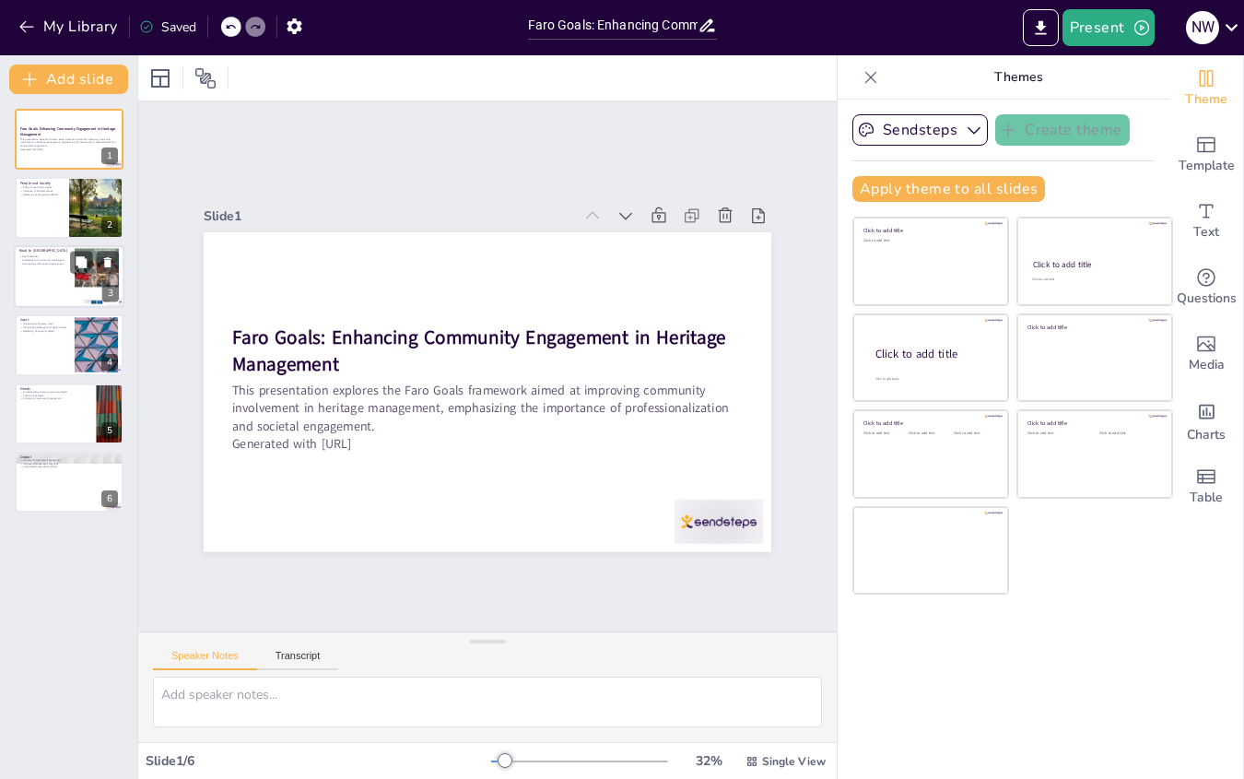
click at [49, 264] on p "Partnerships with Local Organizations" at bounding box center [44, 264] width 50 height 4
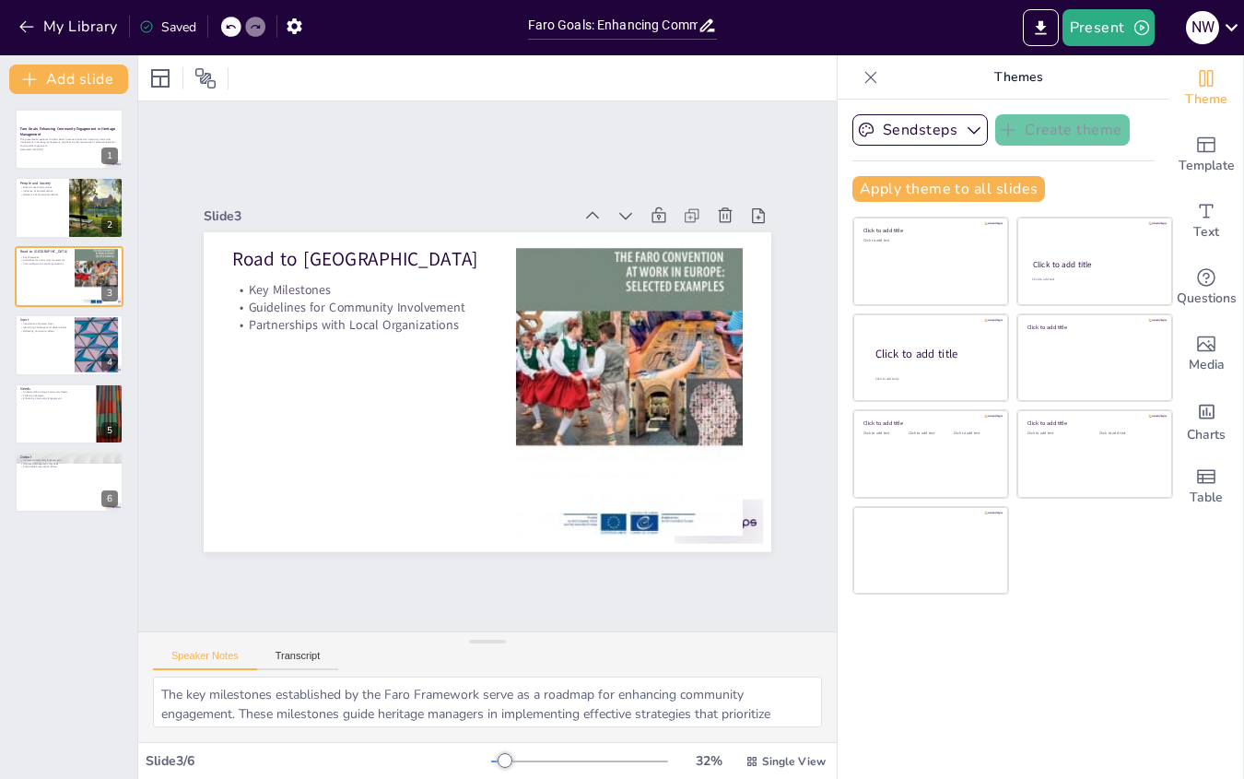
click at [45, 312] on div "Faro Goals: Enhancing Community Engagement in Heritage Management This presenta…" at bounding box center [68, 311] width 137 height 404
click at [54, 337] on div at bounding box center [69, 344] width 111 height 63
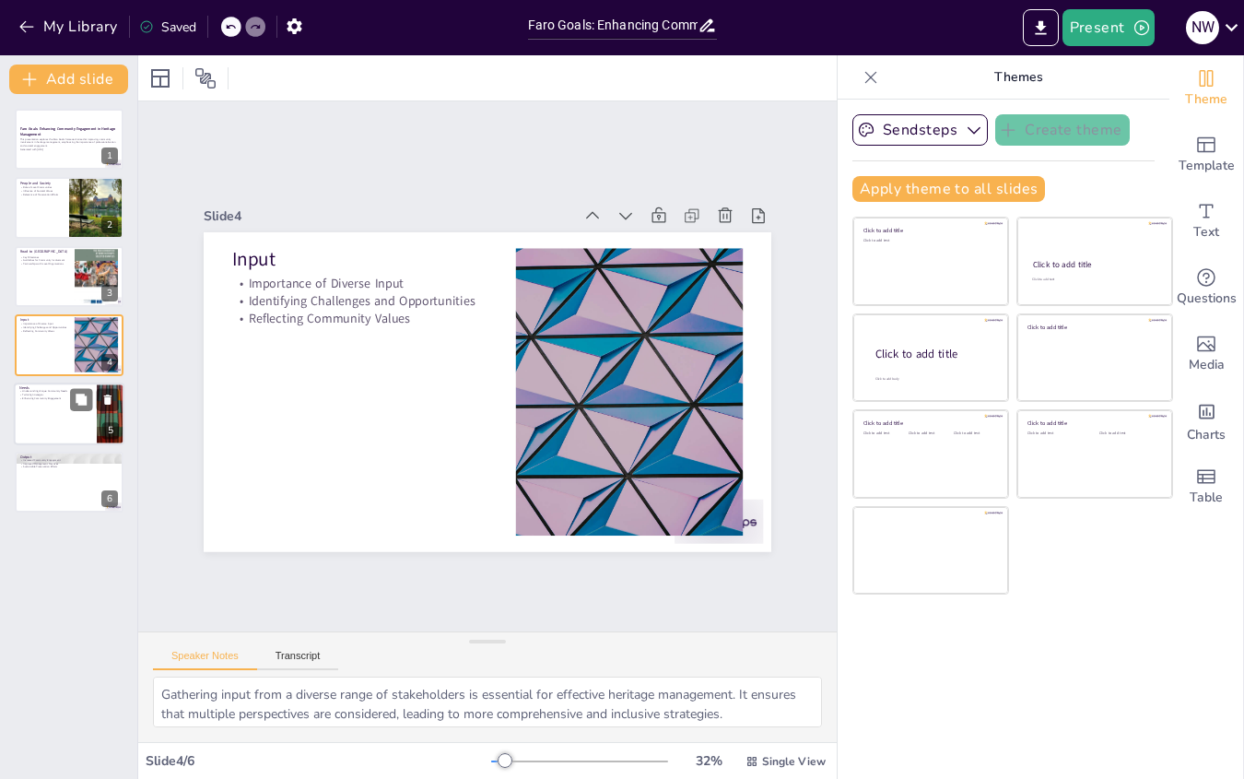
click at [68, 401] on div at bounding box center [69, 413] width 111 height 63
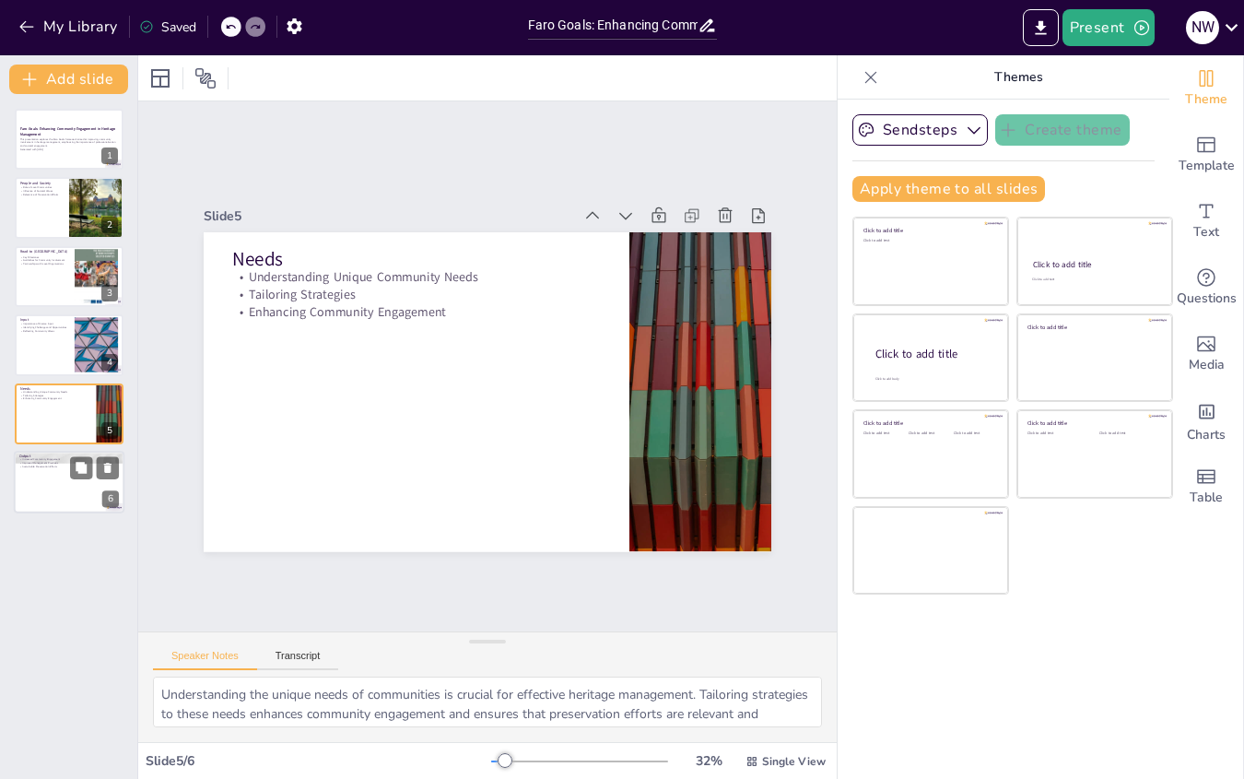
click at [65, 465] on p "Sustainable Preservation Efforts" at bounding box center [69, 467] width 100 height 4
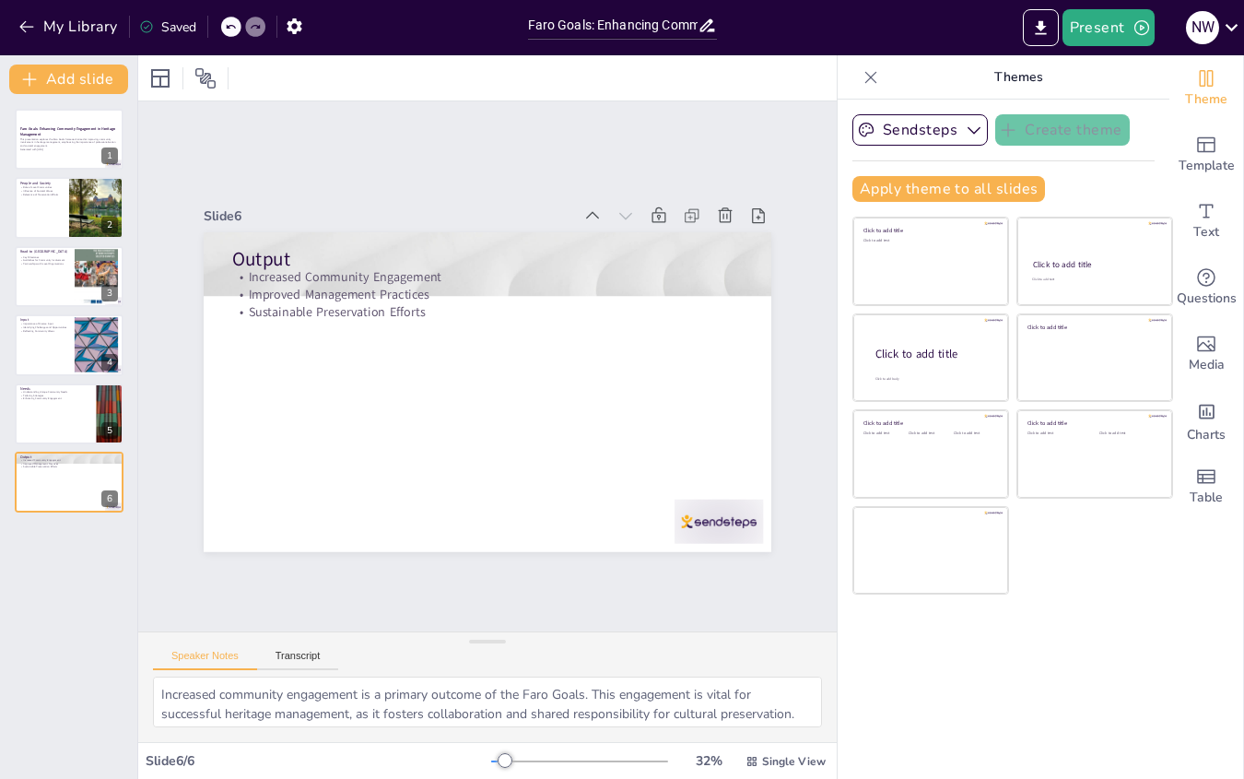
click at [1140, 621] on div "Sendsteps Create theme Apply theme to all slides Click to add title Click to ad…" at bounding box center [1004, 439] width 332 height 679
click at [862, 78] on icon at bounding box center [871, 77] width 18 height 18
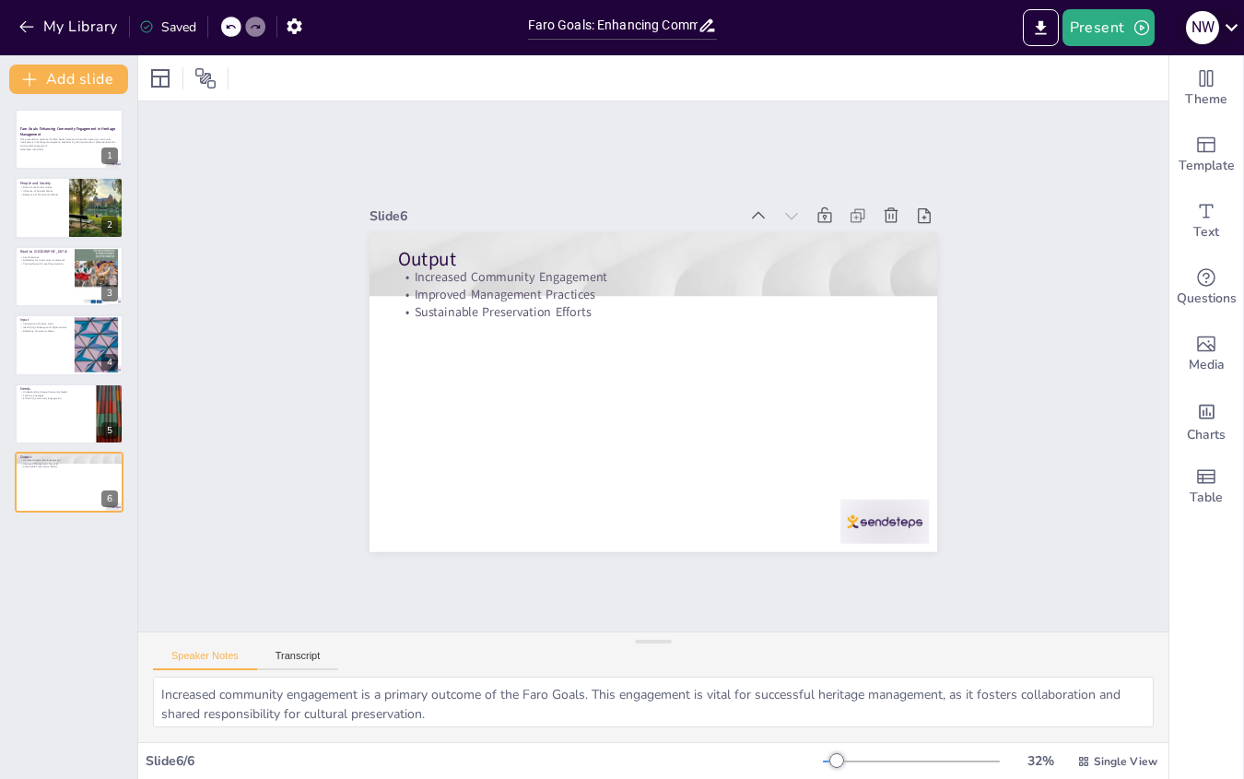
click at [1224, 25] on icon at bounding box center [1231, 27] width 25 height 25
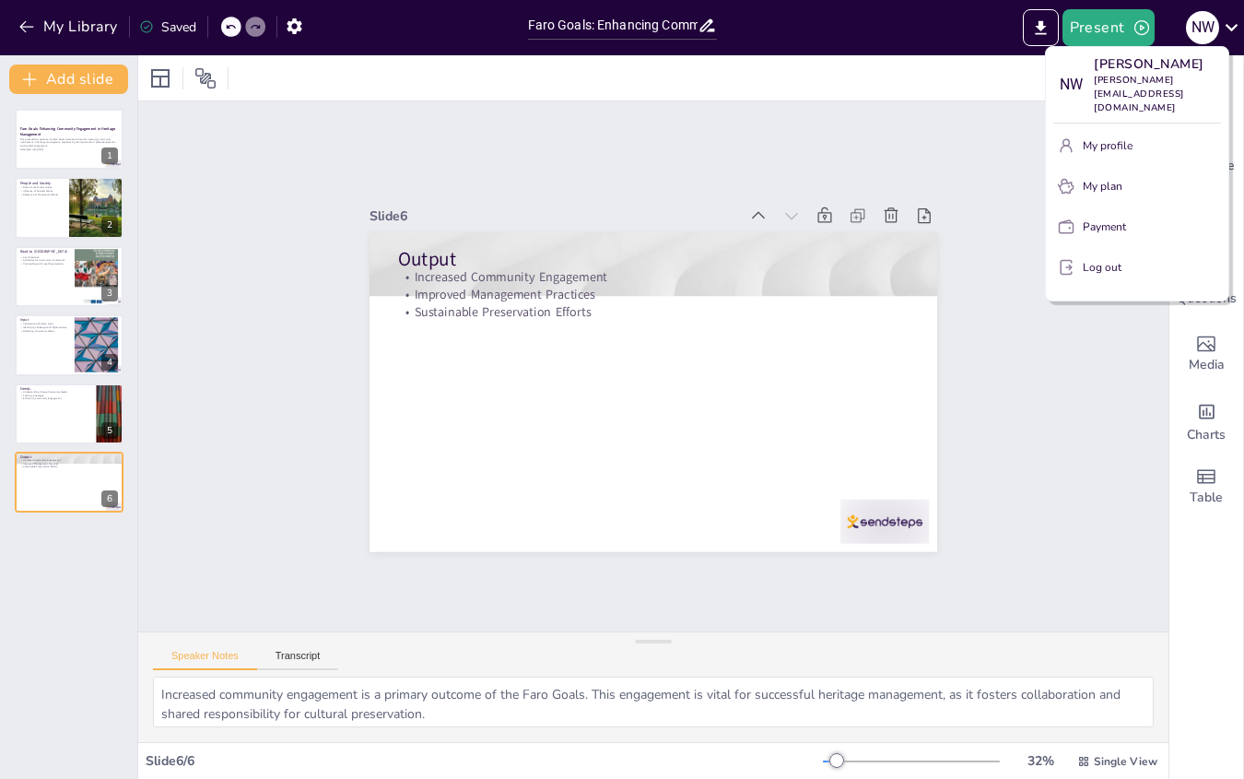
click at [99, 649] on div at bounding box center [622, 389] width 1244 height 779
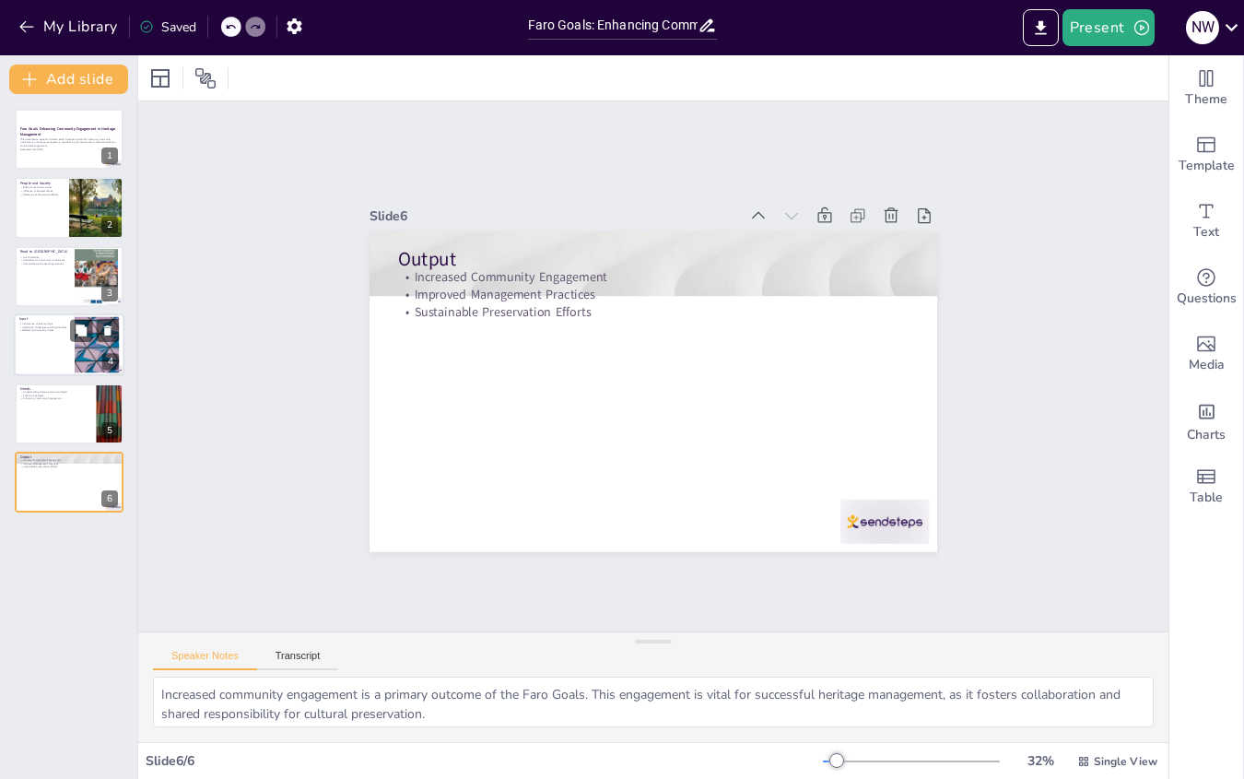
click at [91, 342] on div at bounding box center [97, 345] width 100 height 56
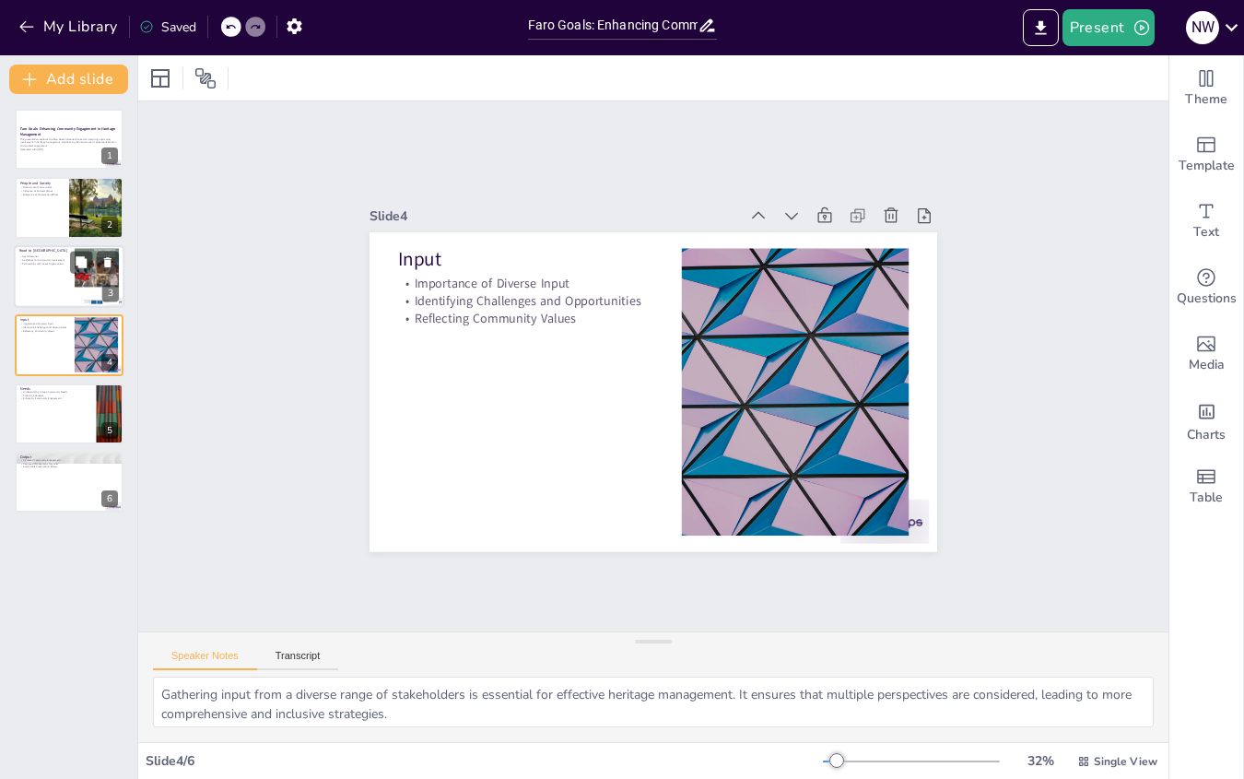
click at [65, 268] on div at bounding box center [69, 276] width 111 height 63
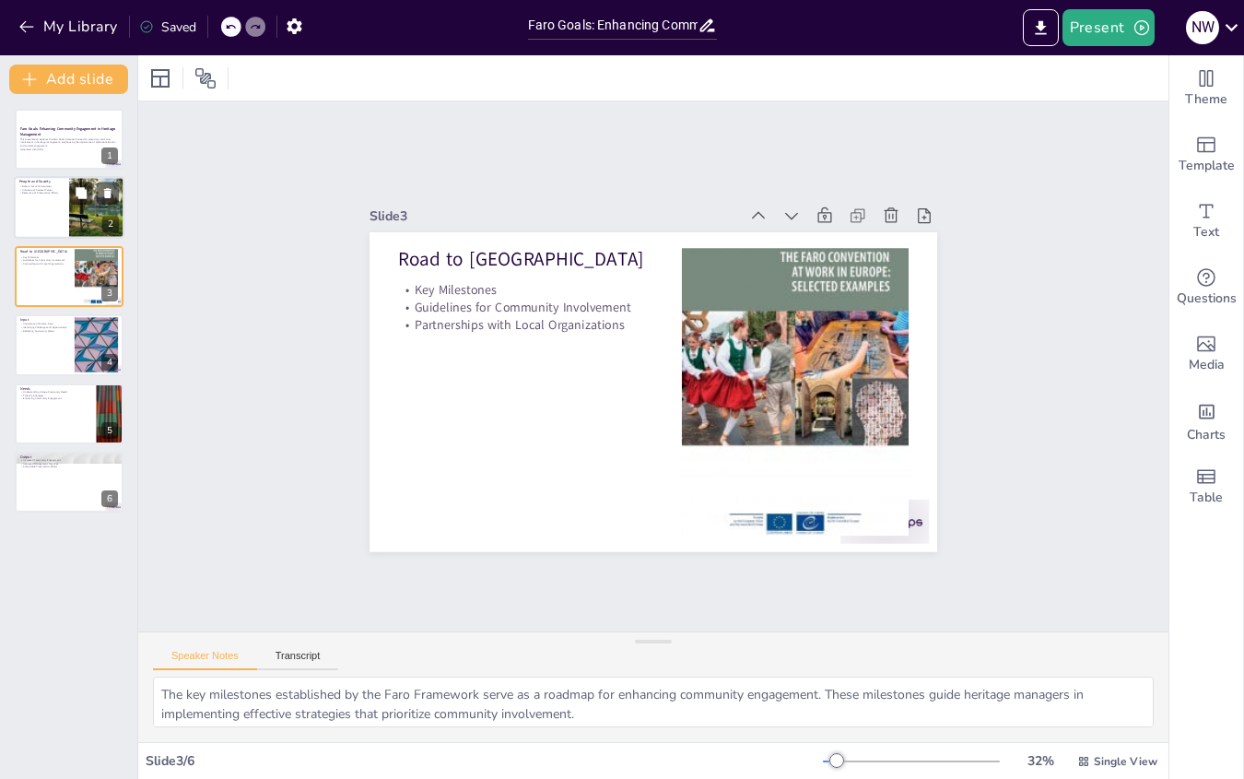
click at [57, 194] on p "Relevance of Preservation Efforts" at bounding box center [41, 194] width 44 height 4
type textarea "Local communities are the backbone of heritage management. Their participation …"
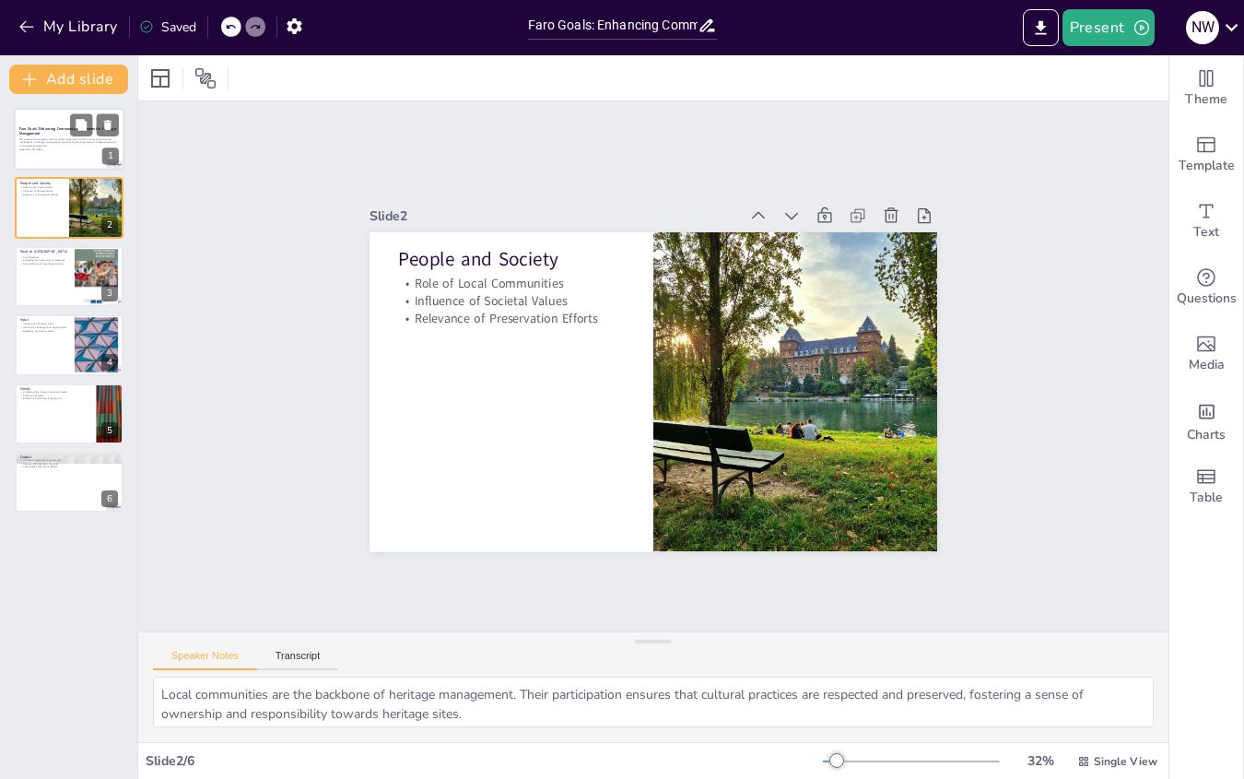
click at [78, 153] on div at bounding box center [69, 139] width 111 height 63
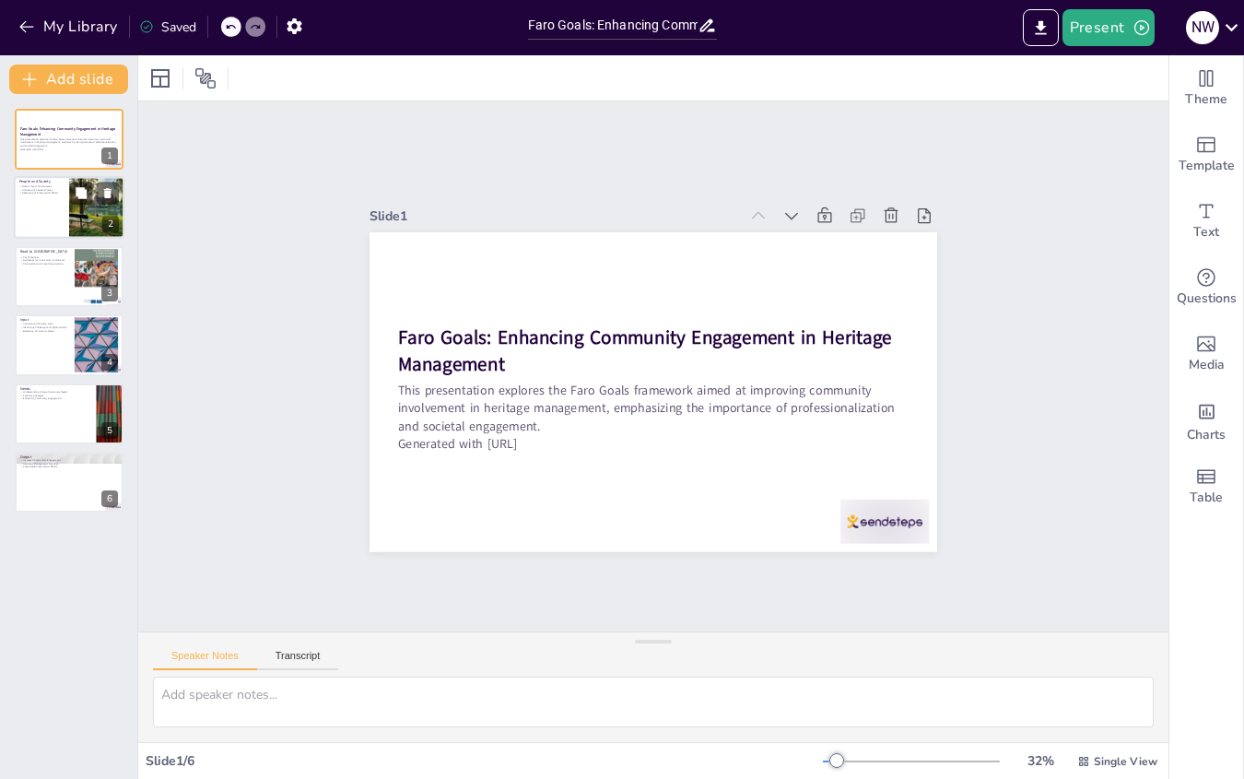
click at [44, 209] on div at bounding box center [69, 208] width 111 height 63
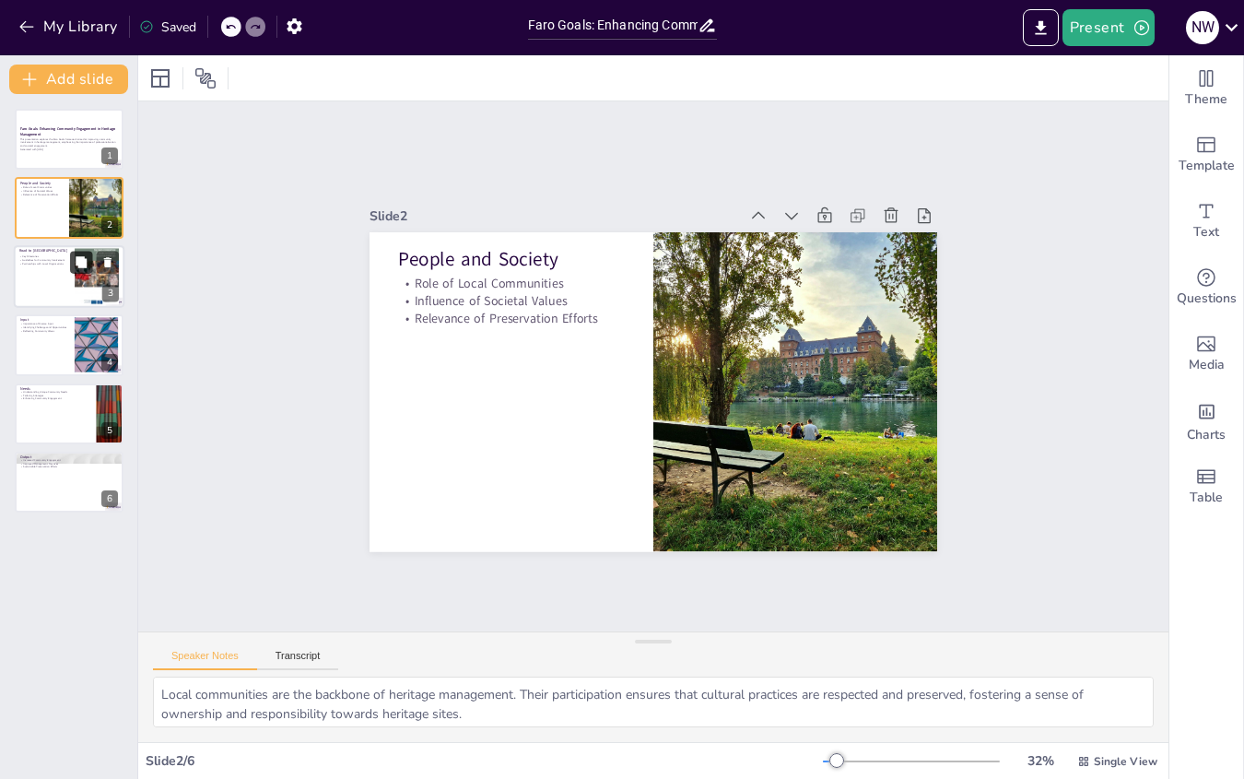
click at [90, 262] on button at bounding box center [81, 262] width 22 height 22
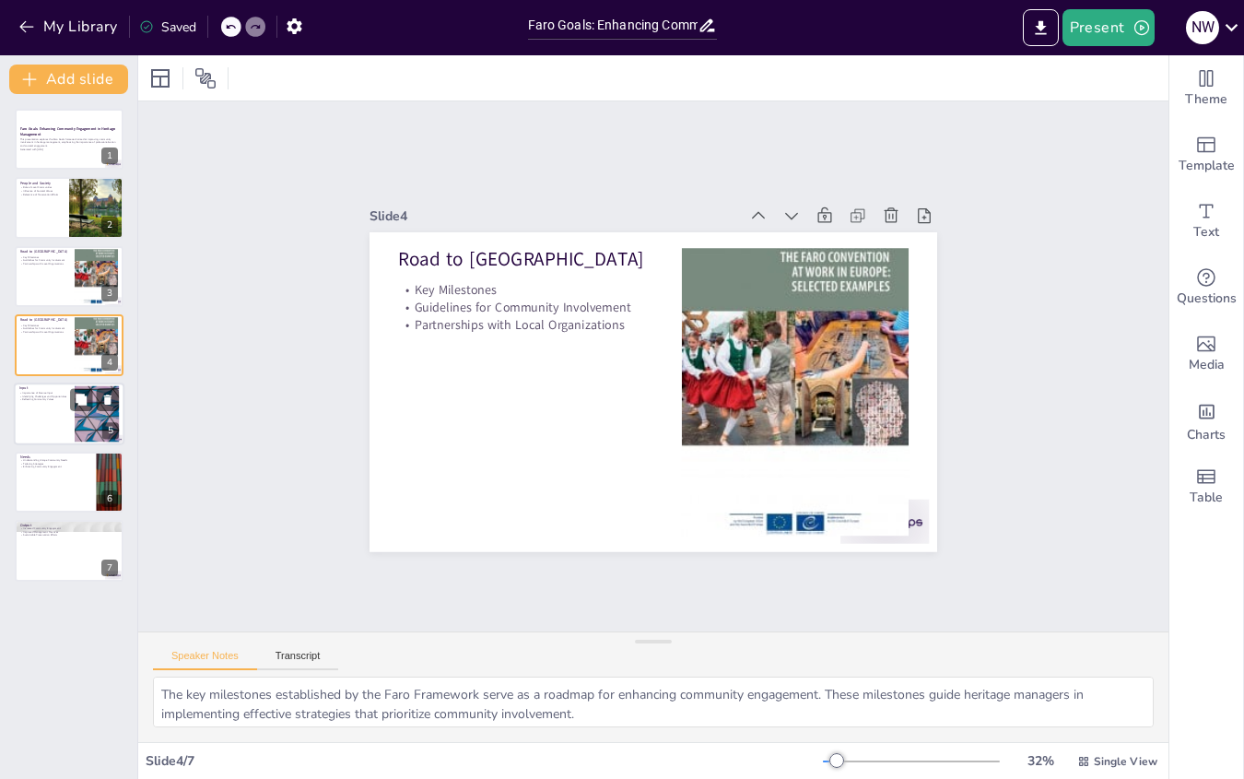
click at [30, 423] on div at bounding box center [69, 413] width 111 height 63
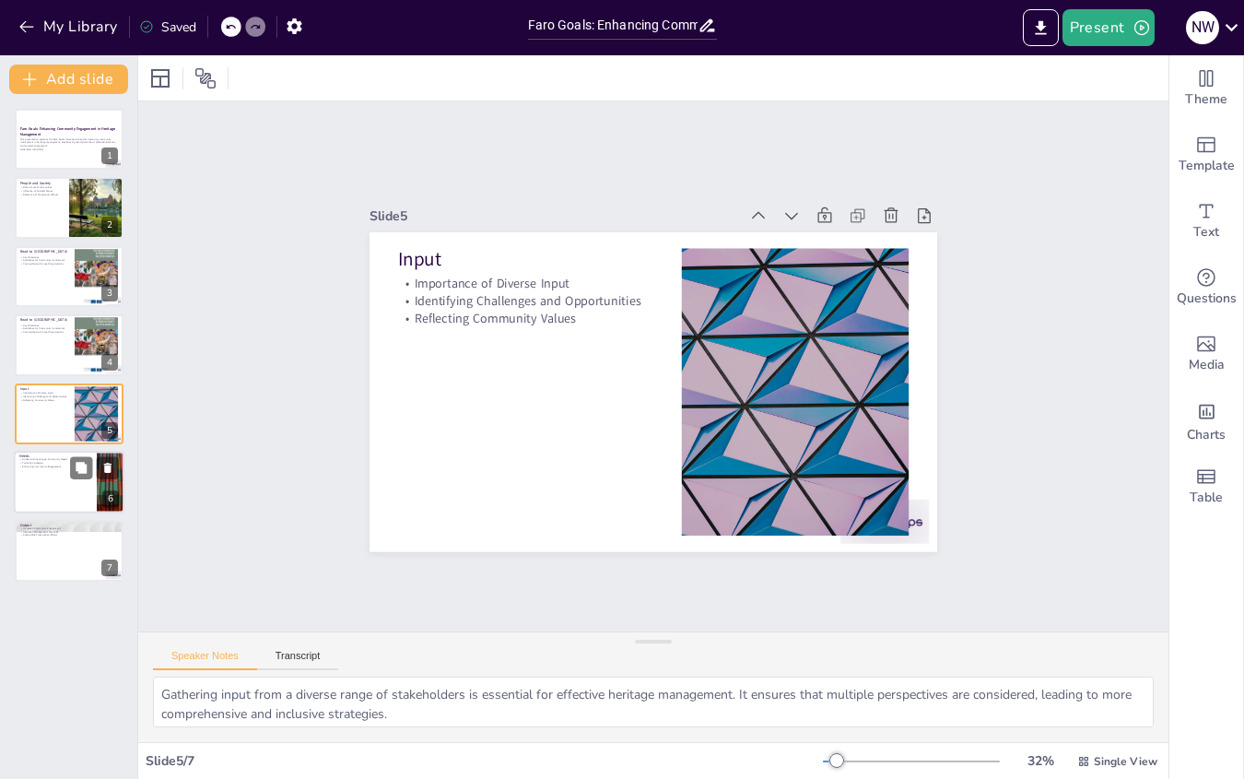
click at [29, 488] on div at bounding box center [69, 482] width 111 height 63
type textarea "Understanding the unique needs of communities is crucial for effective heritage…"
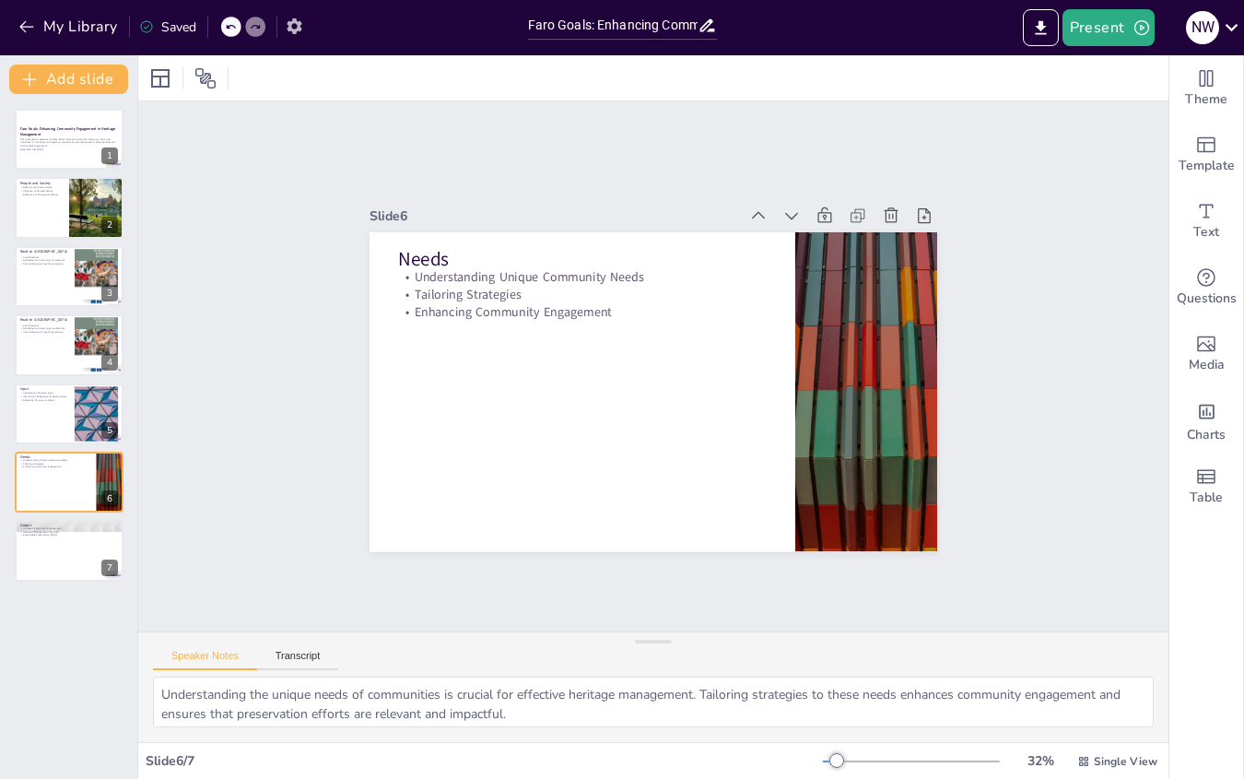
click at [289, 25] on icon "button" at bounding box center [294, 26] width 15 height 16
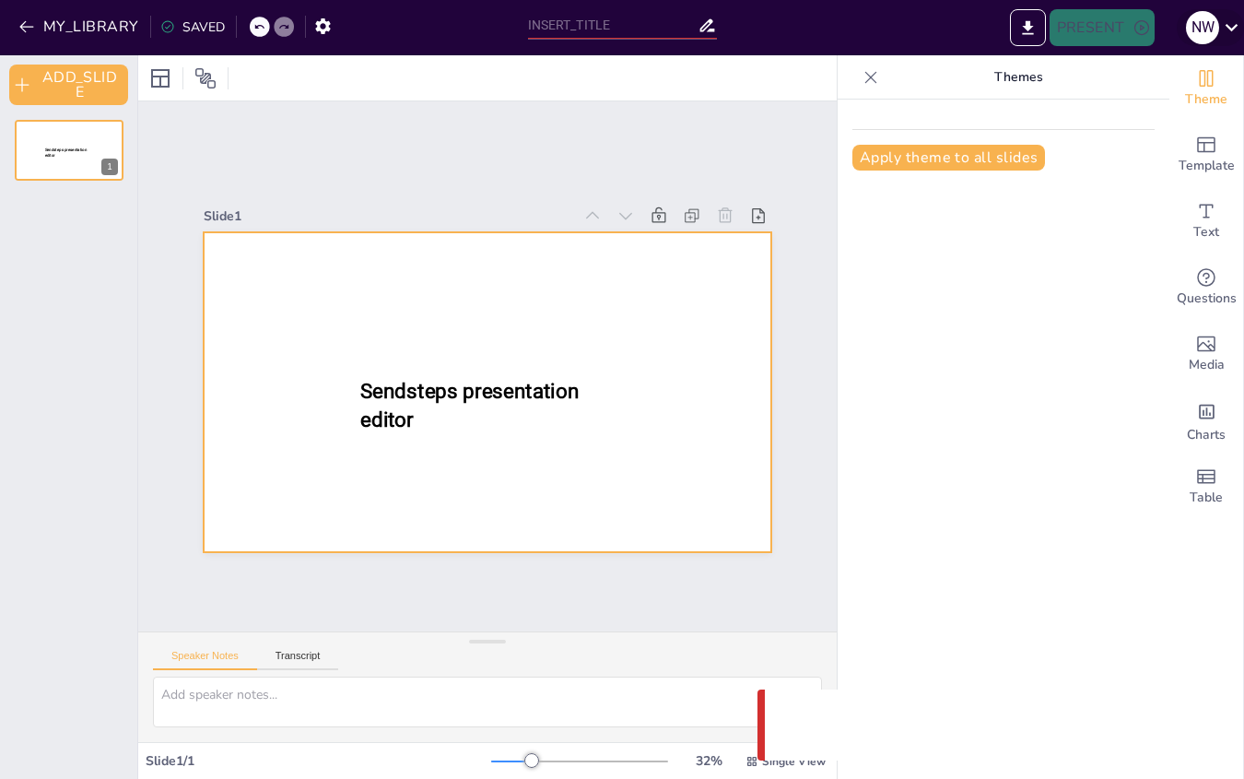
type input "Faro Goals: Enhancing Community Engagement in Heritage Management"
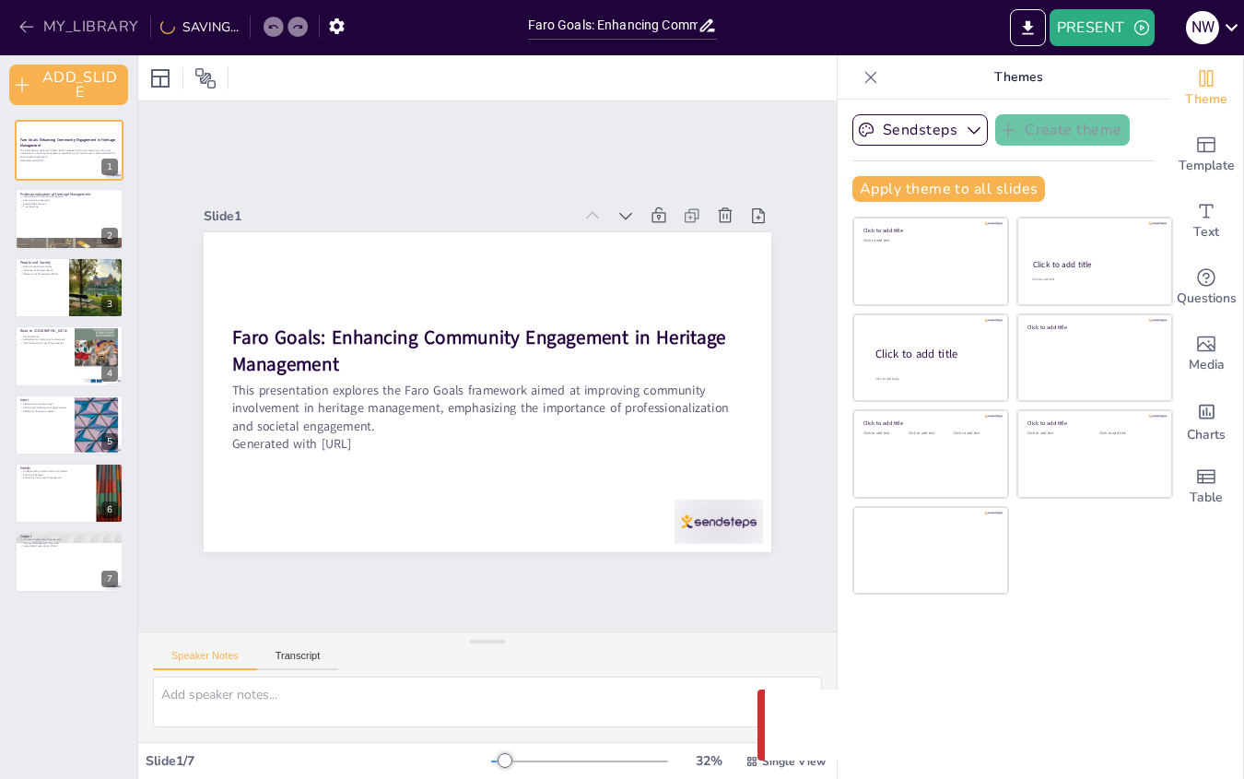
click at [62, 27] on button "MY_LIBRARY" at bounding box center [80, 26] width 133 height 29
